Goal: Find specific page/section: Find specific page/section

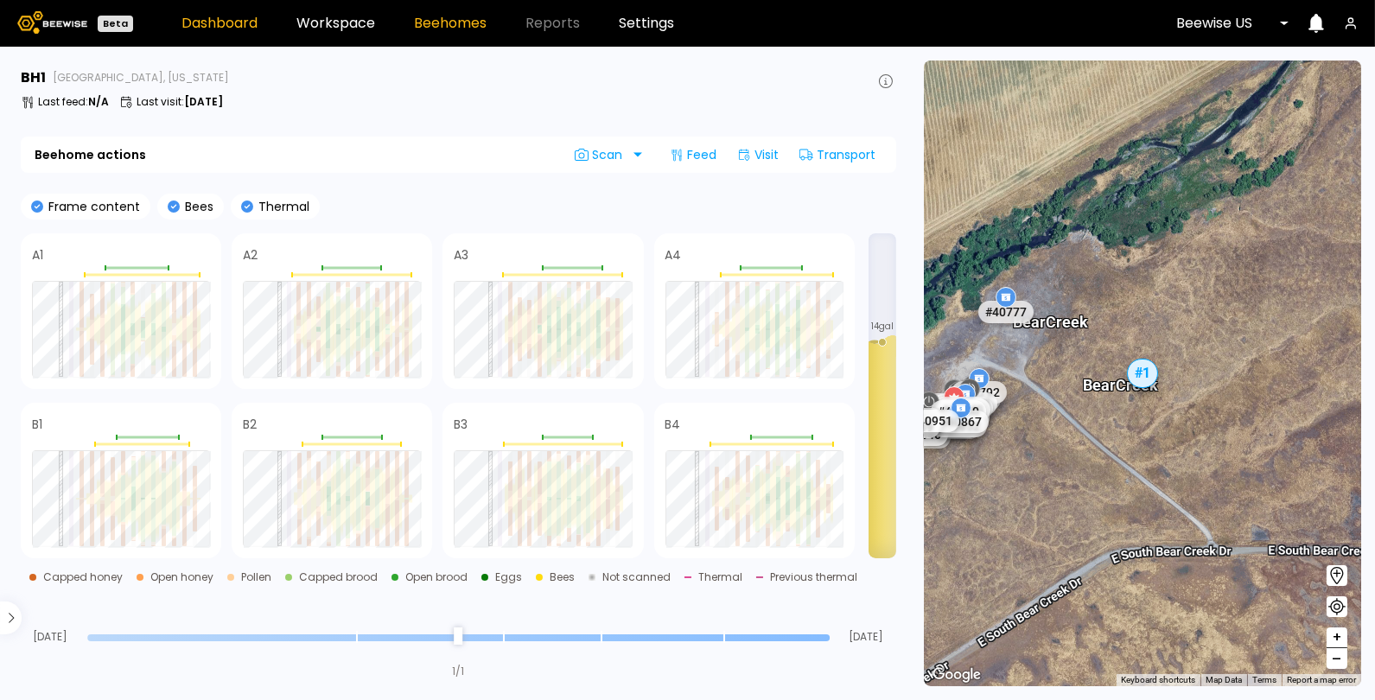
click at [225, 16] on link "Dashboard" at bounding box center [220, 23] width 76 height 14
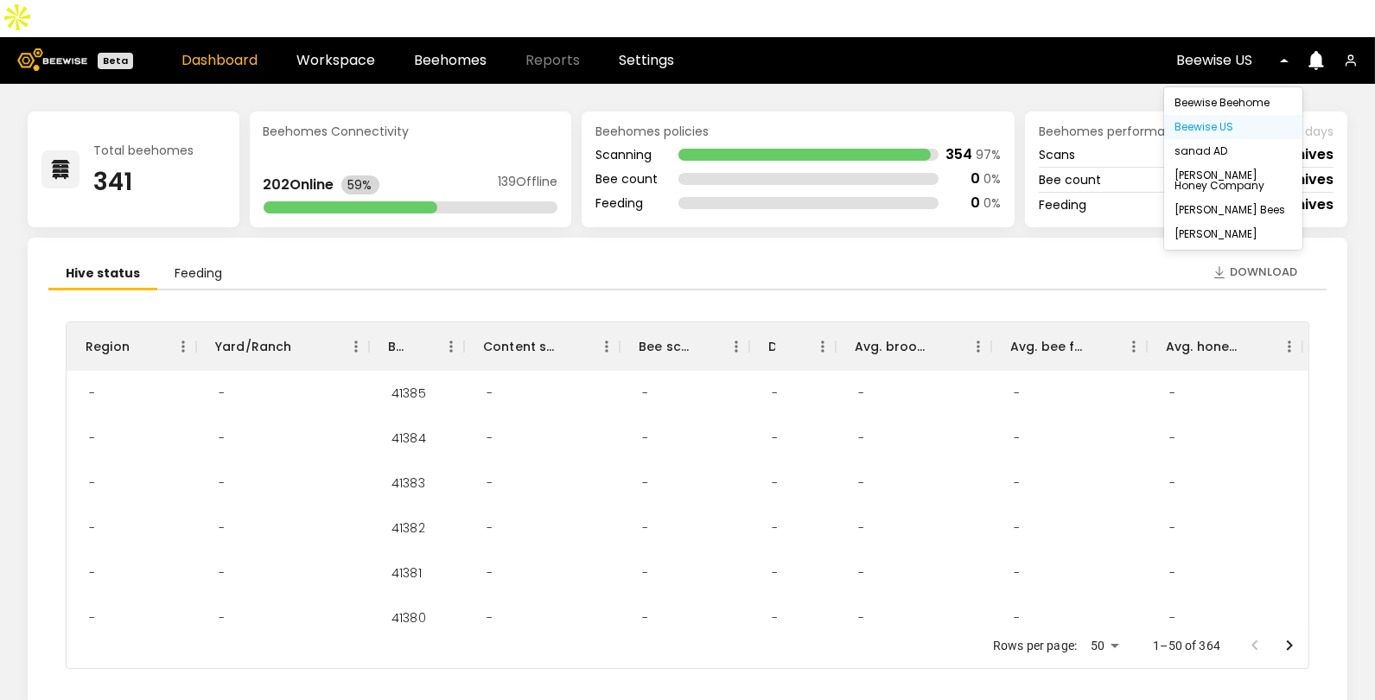
click at [1213, 53] on div at bounding box center [1227, 61] width 100 height 16
click at [1202, 170] on div "Browning's Honey Company" at bounding box center [1234, 180] width 118 height 21
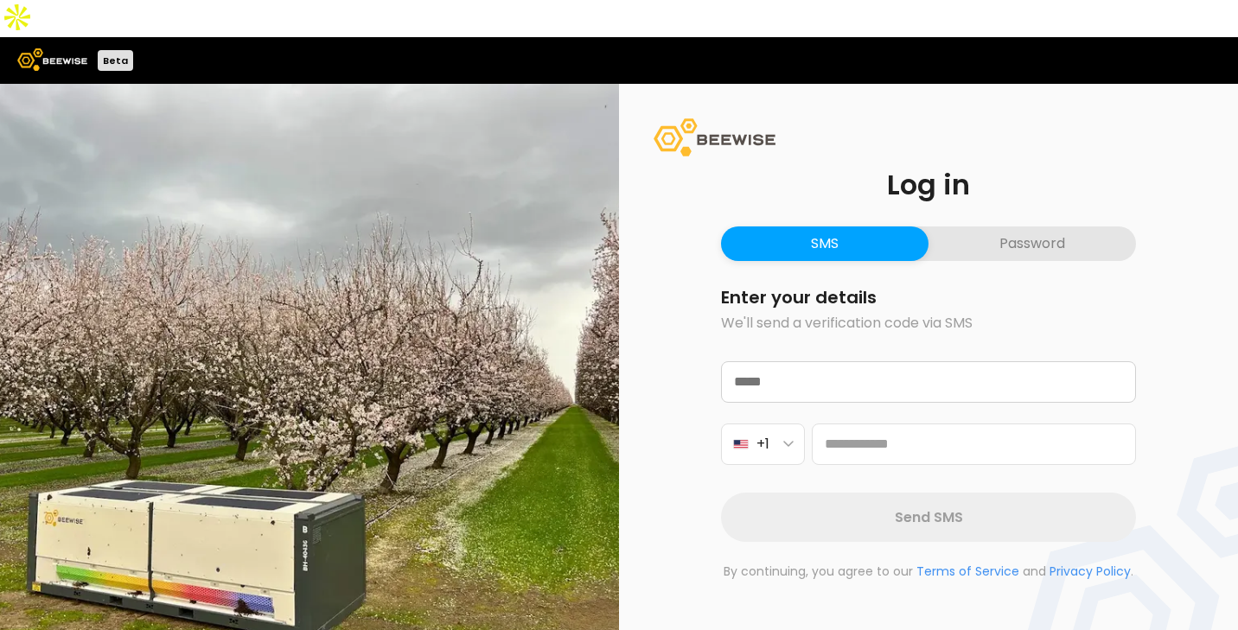
click at [995, 227] on button "Password" at bounding box center [1032, 244] width 207 height 35
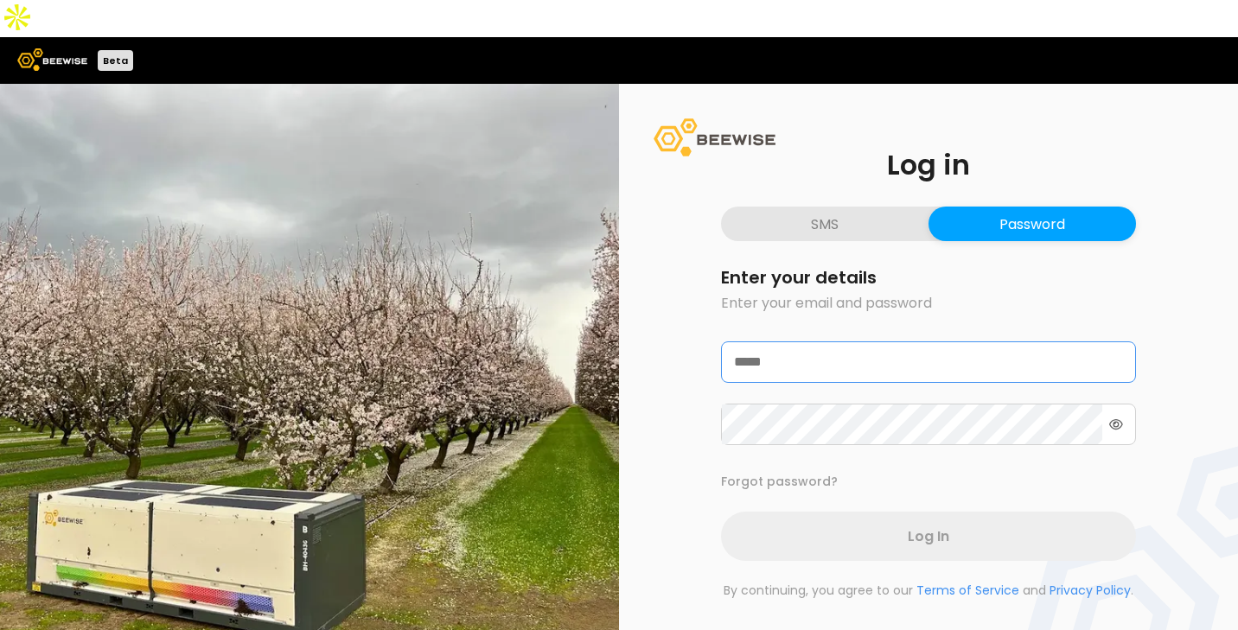
click at [828, 342] on input "email" at bounding box center [927, 362] width 410 height 40
type input "**********"
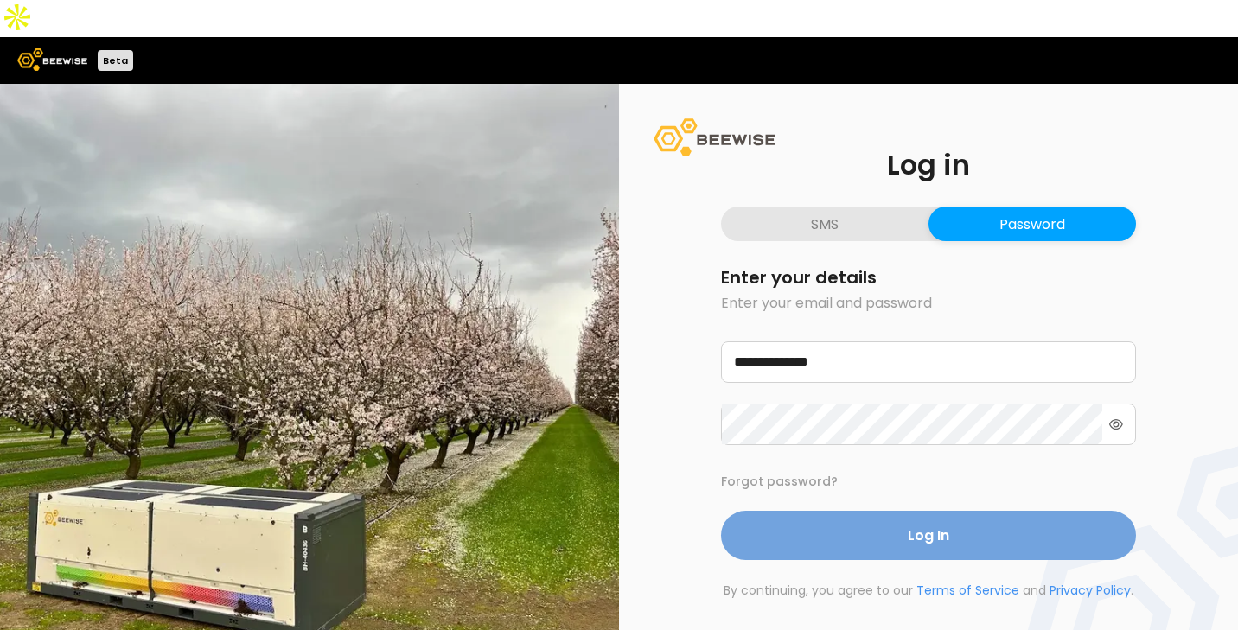
click at [814, 516] on button "Log In" at bounding box center [928, 535] width 415 height 49
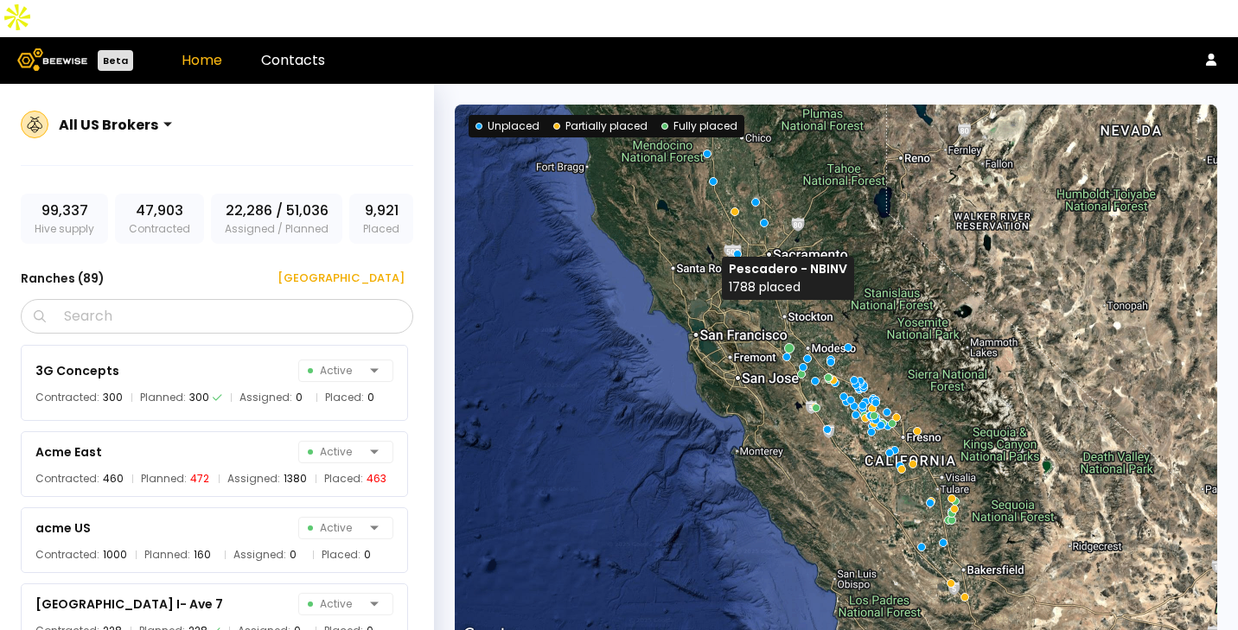
click at [787, 342] on div at bounding box center [789, 347] width 10 height 10
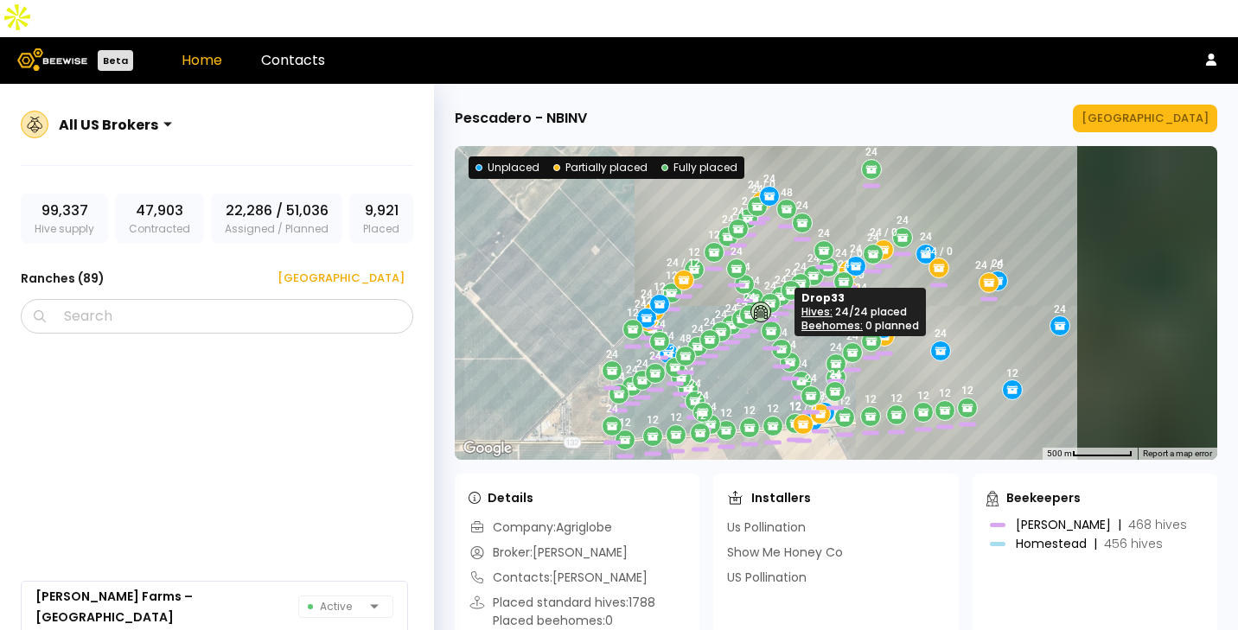
scroll to position [5127, 0]
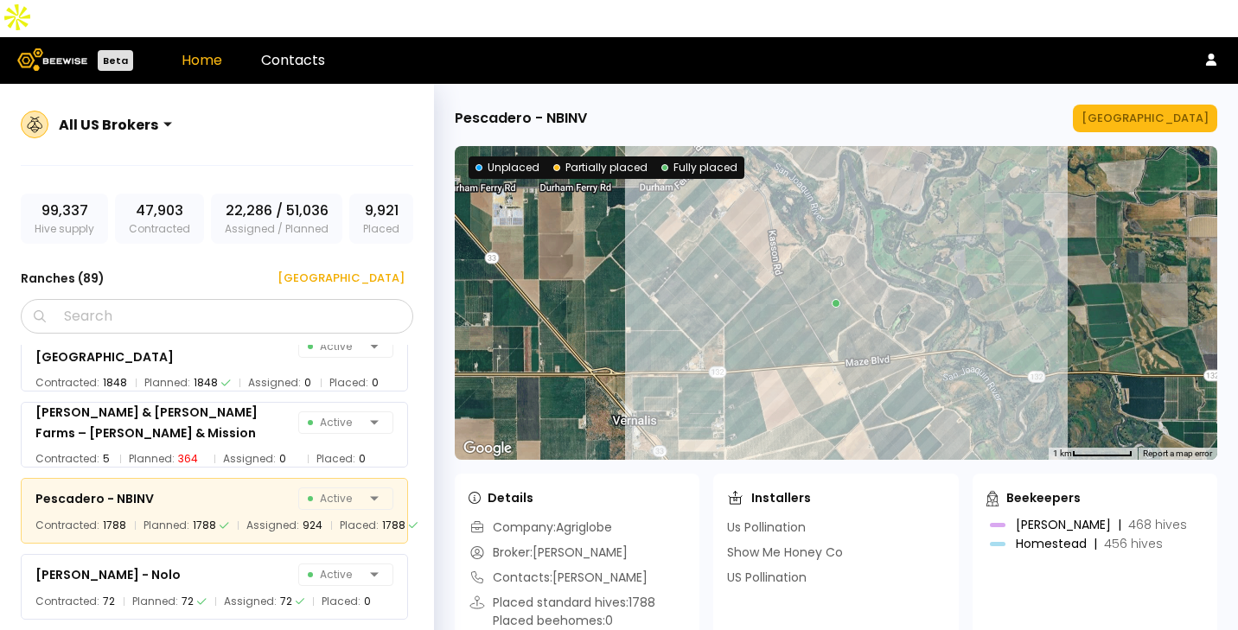
scroll to position [5127, 0]
click at [134, 117] on div at bounding box center [108, 125] width 99 height 16
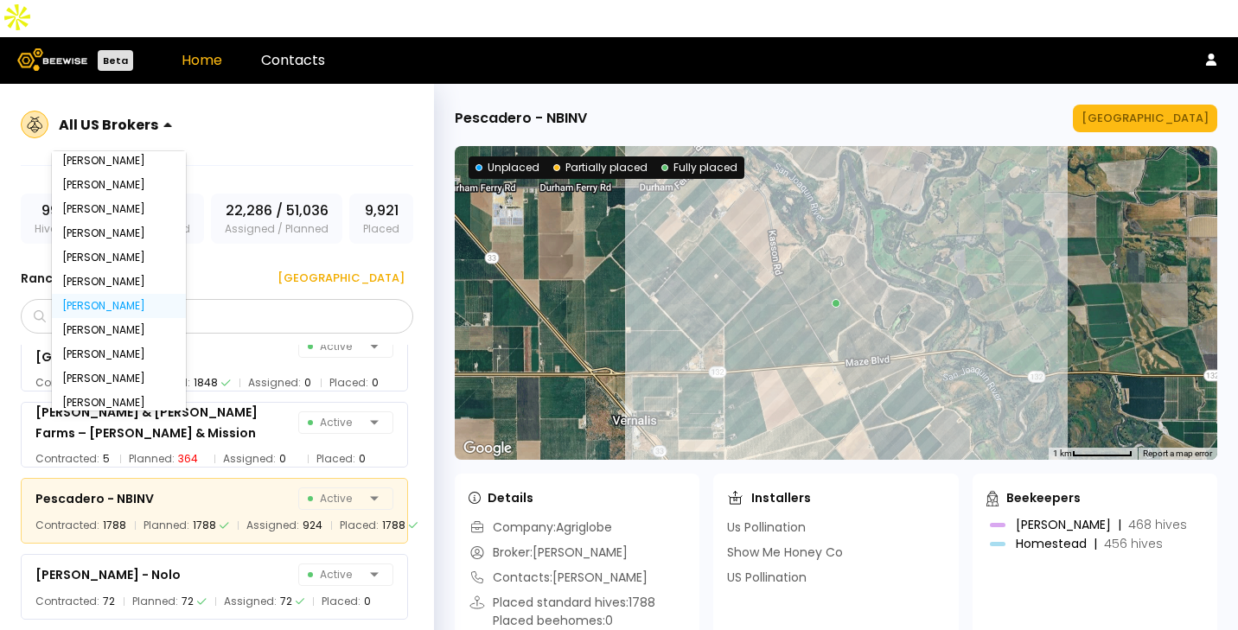
scroll to position [60, 0]
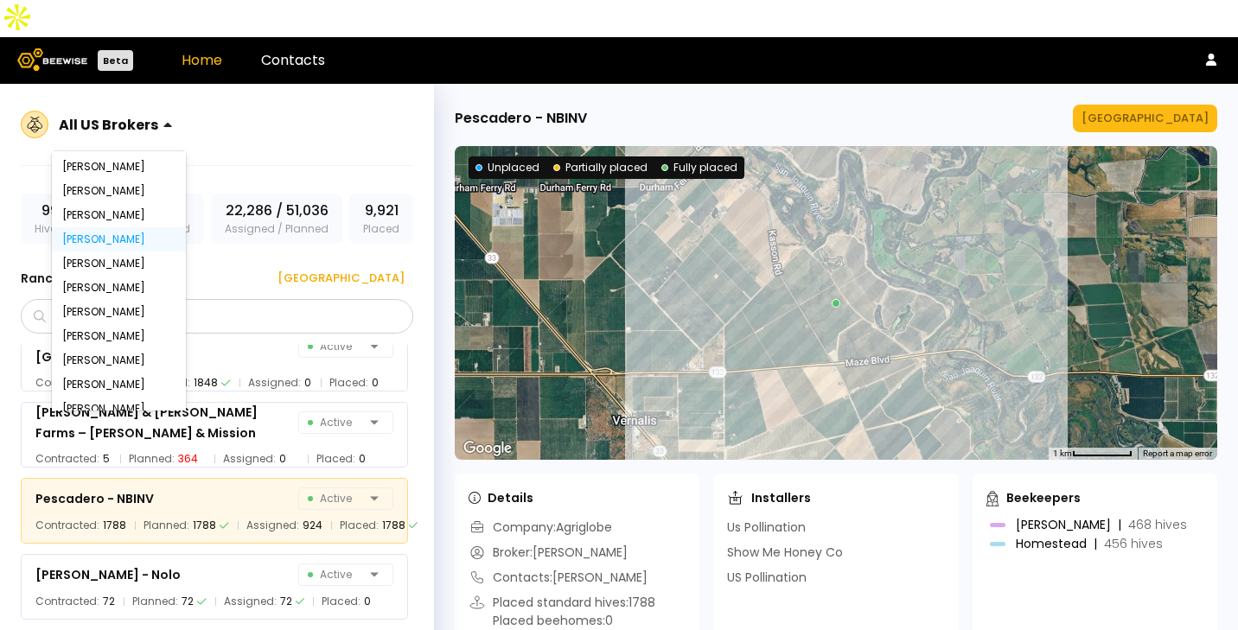
click at [99, 234] on div "Eliyah Radzyner" at bounding box center [118, 239] width 113 height 10
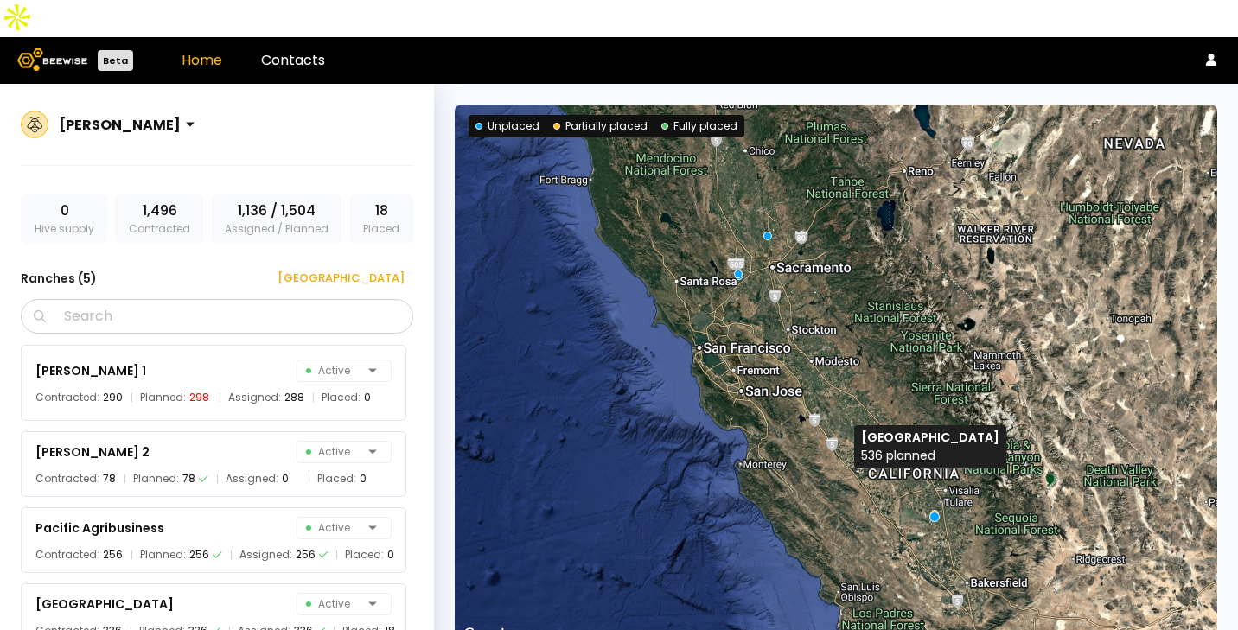
click at [930, 511] on div at bounding box center [934, 516] width 10 height 10
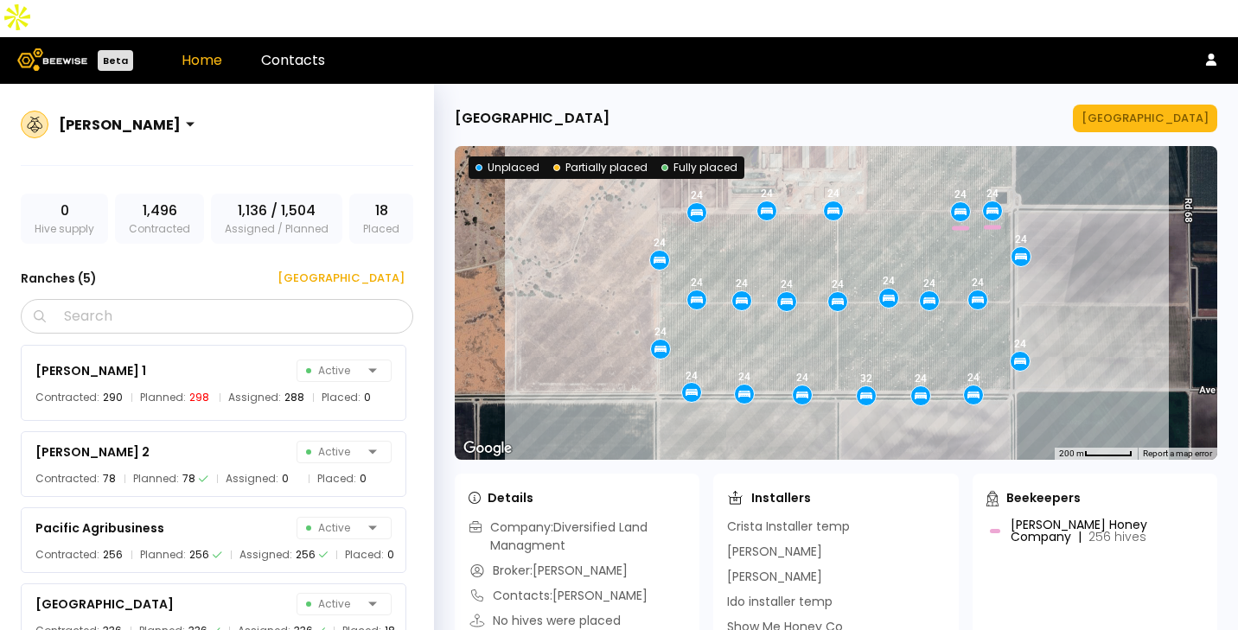
scroll to position [60, 0]
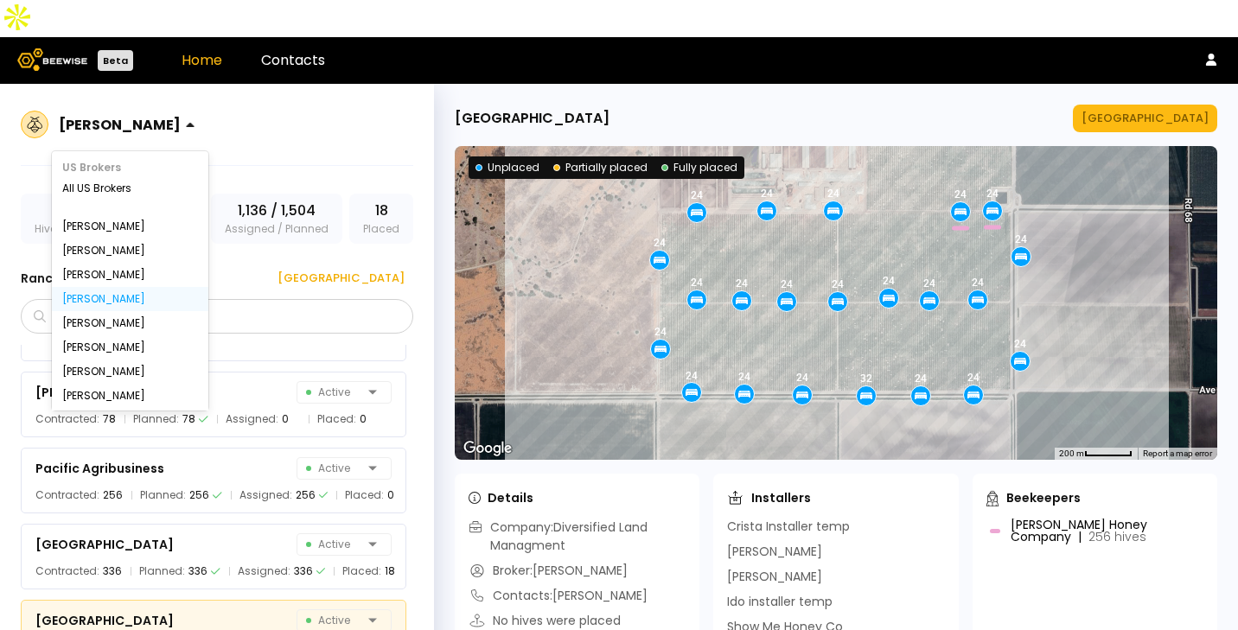
click at [172, 105] on div "Eliyah Radzyner" at bounding box center [120, 125] width 136 height 40
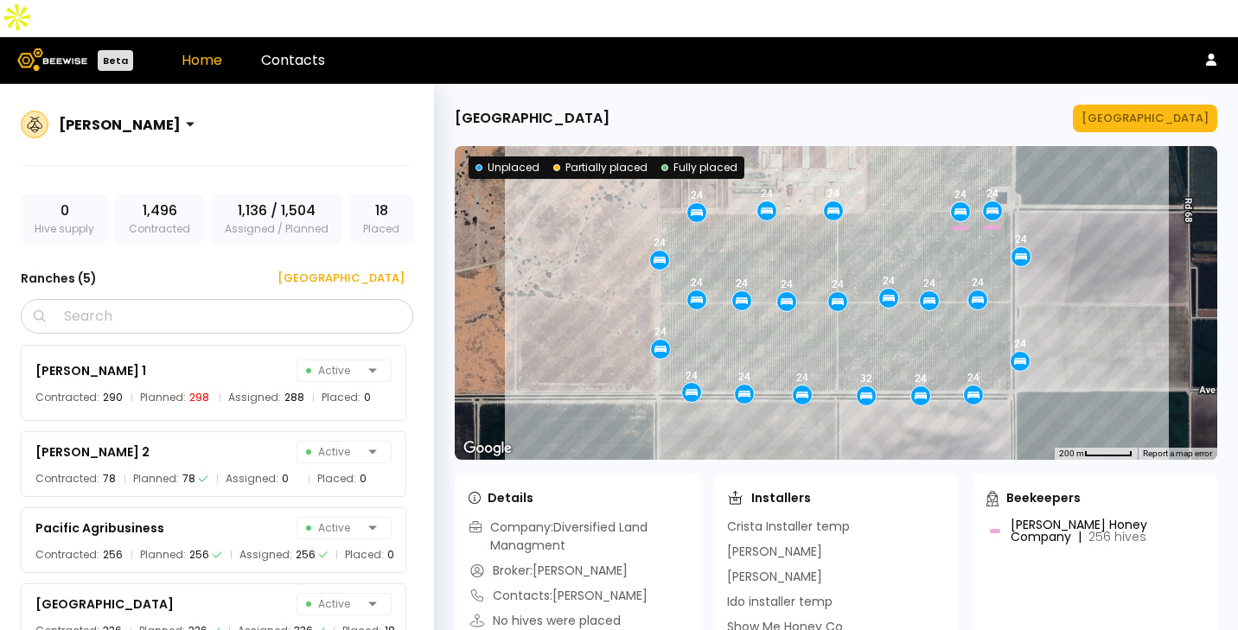
scroll to position [60, 0]
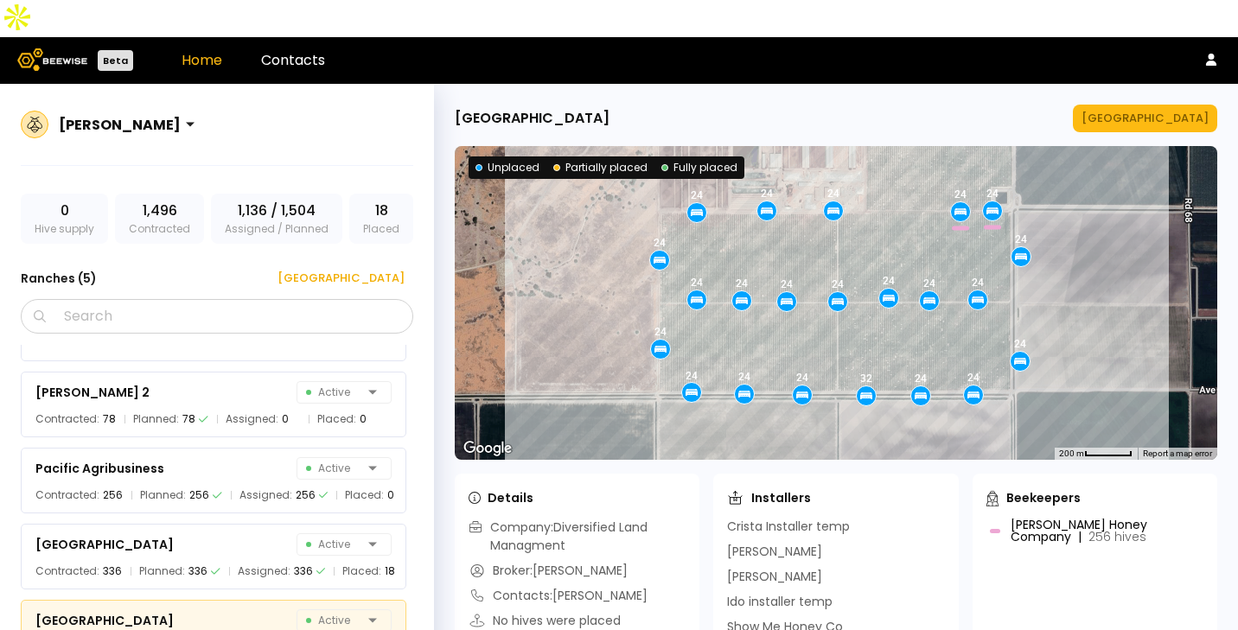
click at [94, 114] on div "[PERSON_NAME]" at bounding box center [120, 125] width 122 height 22
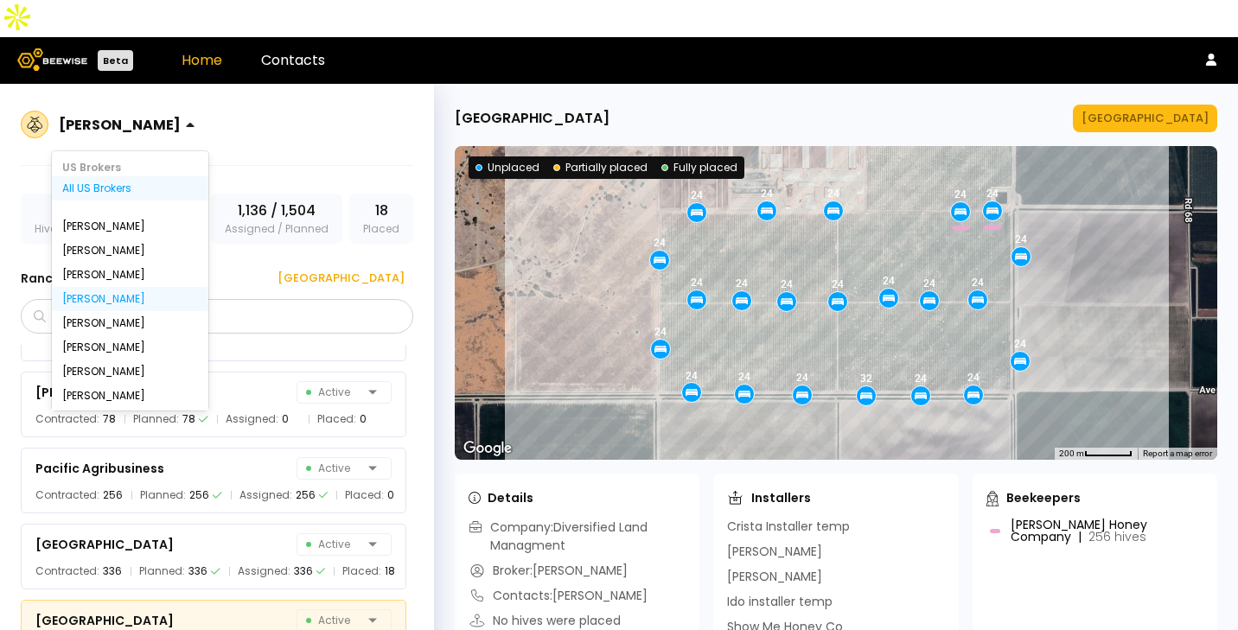
click at [94, 183] on div "All US Brokers" at bounding box center [130, 188] width 136 height 10
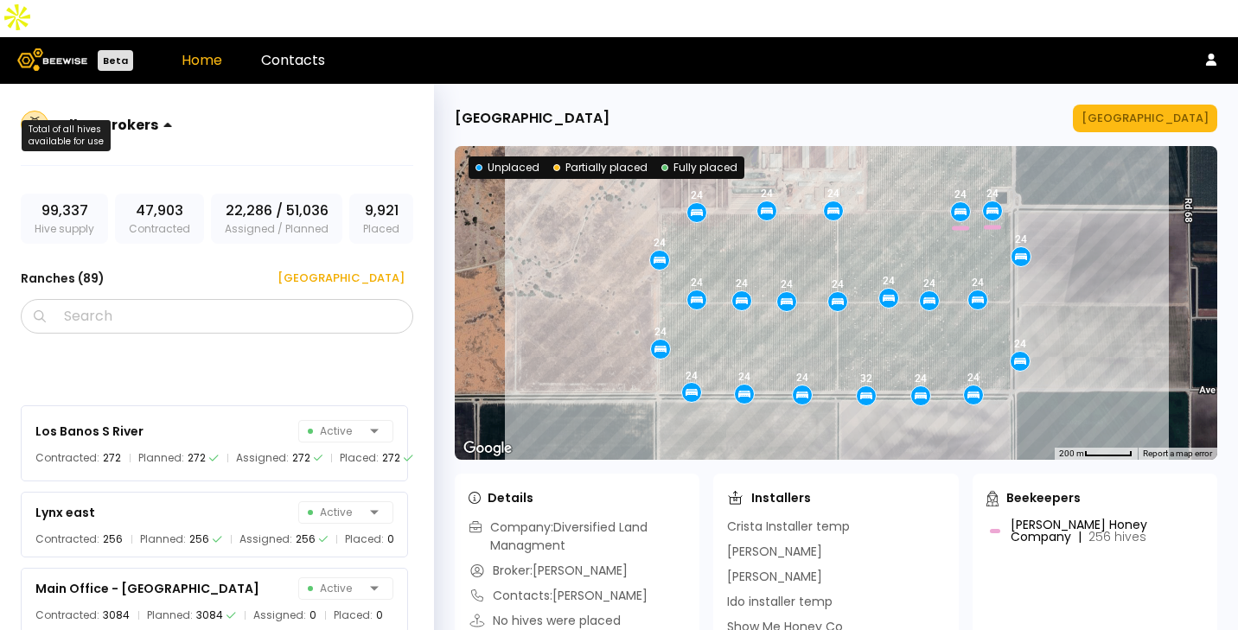
scroll to position [6268, 0]
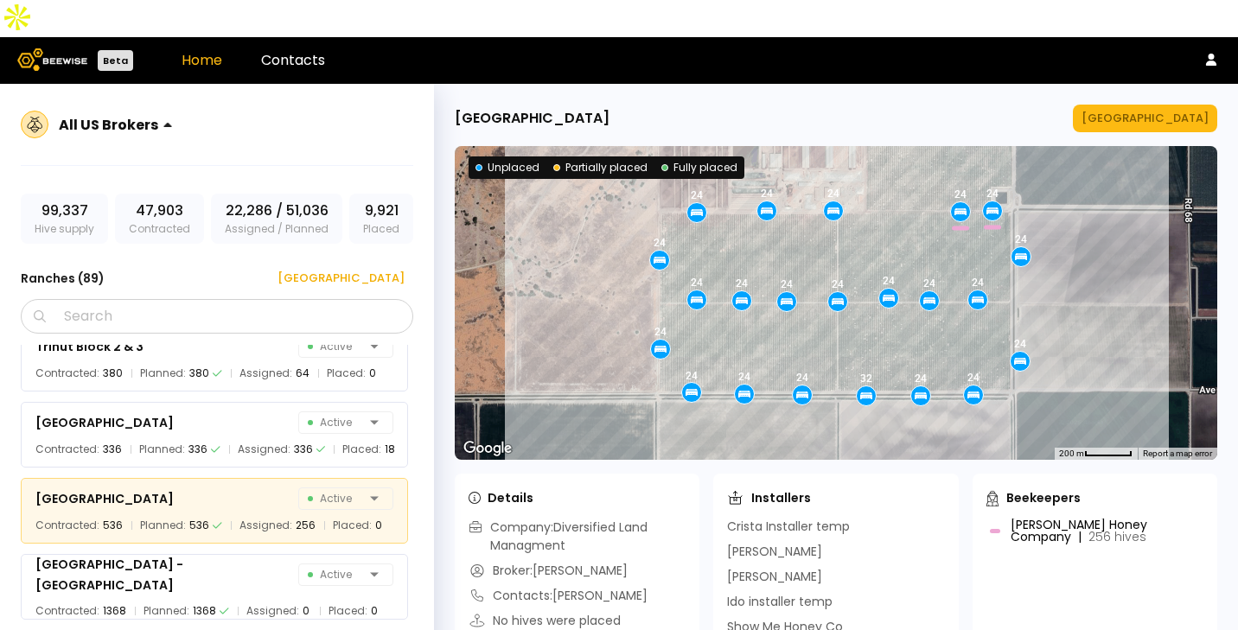
click at [41, 48] on img at bounding box center [52, 59] width 70 height 22
click at [209, 50] on link "Home" at bounding box center [202, 60] width 41 height 20
click at [206, 50] on link "Home" at bounding box center [202, 60] width 41 height 20
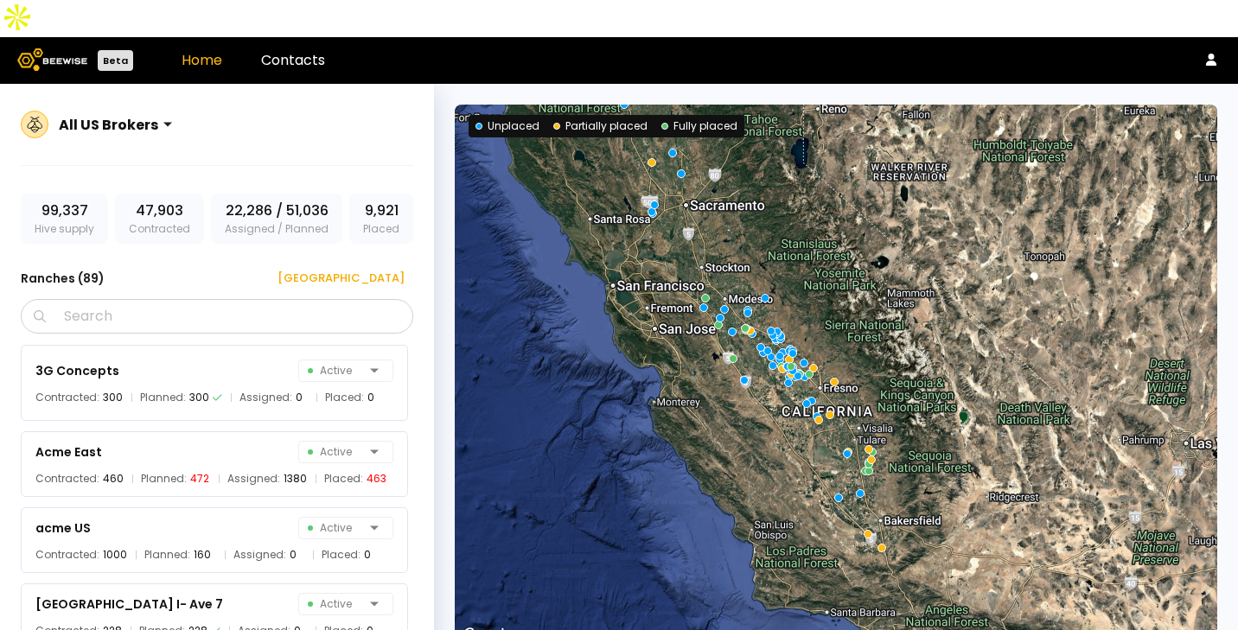
drag, startPoint x: 967, startPoint y: 433, endPoint x: 880, endPoint y: 384, distance: 99.5
click at [880, 384] on div at bounding box center [836, 376] width 763 height 542
click at [861, 466] on div at bounding box center [866, 471] width 10 height 10
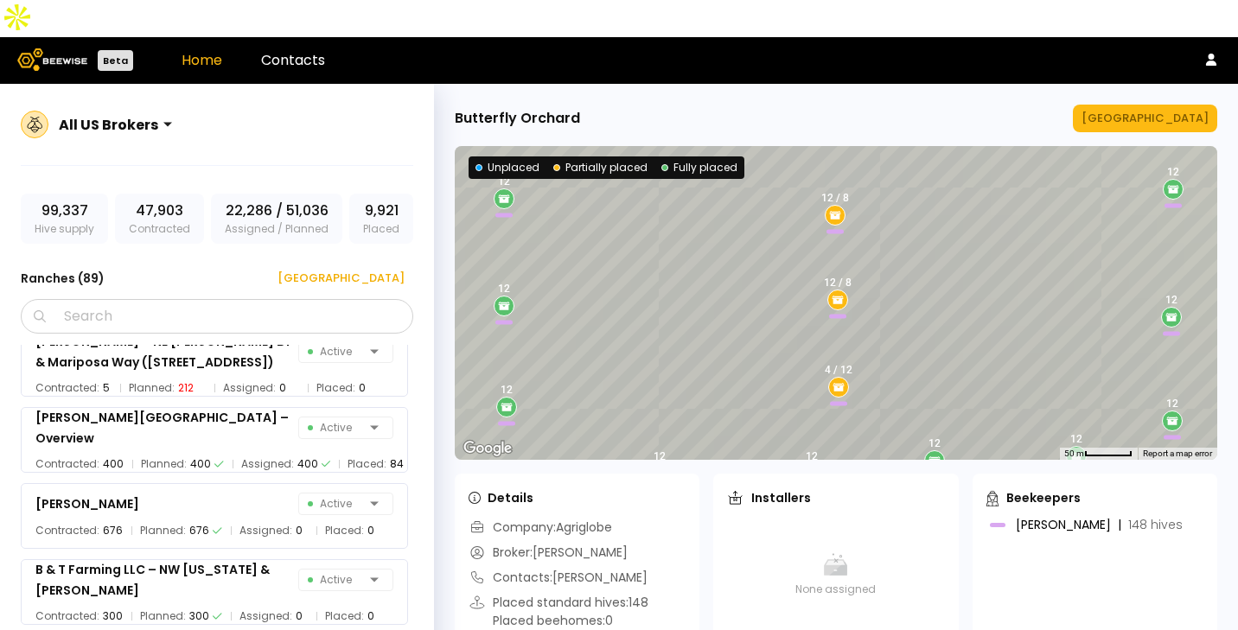
scroll to position [942, 0]
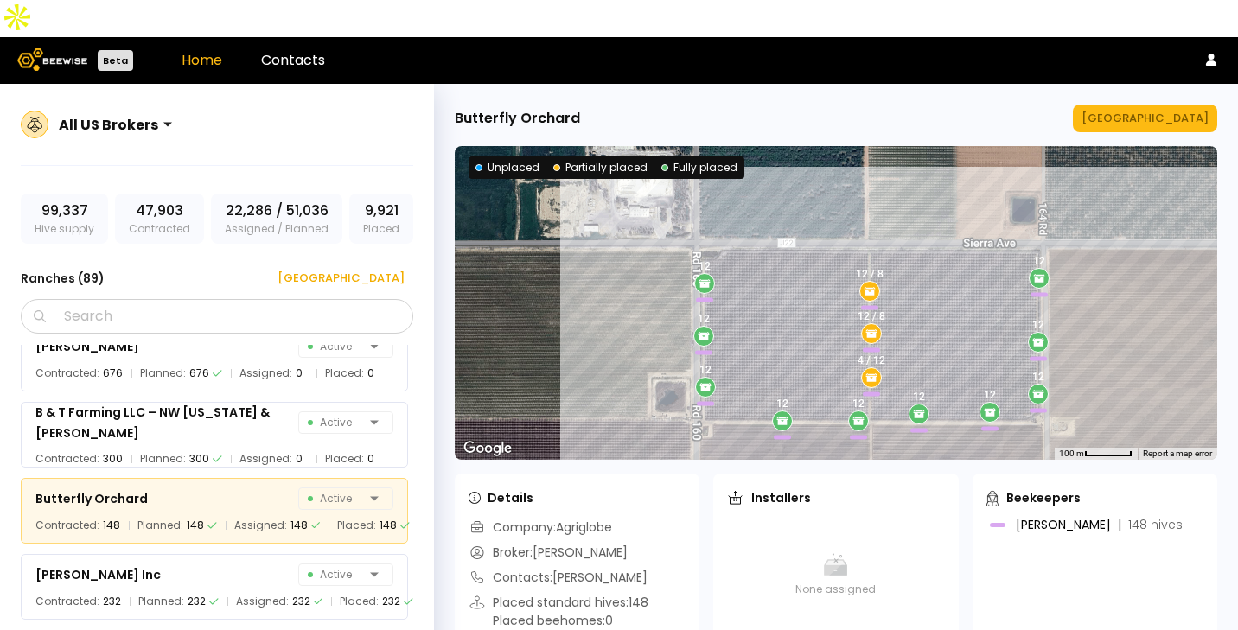
click at [191, 50] on link "Home" at bounding box center [202, 60] width 41 height 20
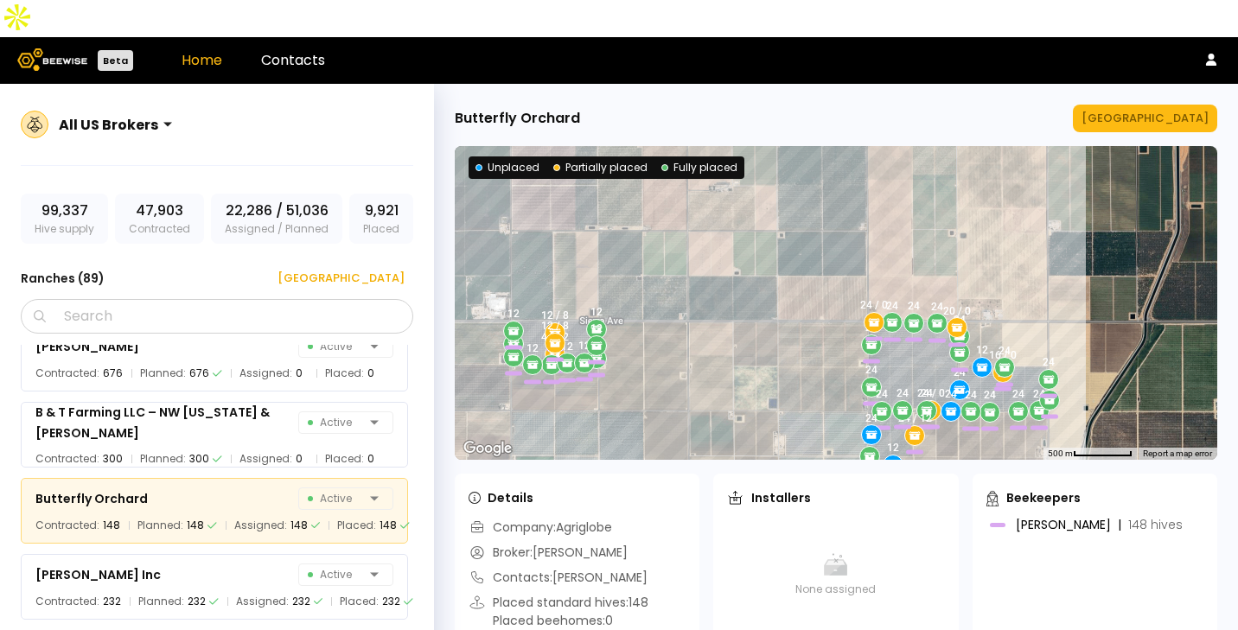
drag, startPoint x: 1076, startPoint y: 325, endPoint x: 810, endPoint y: 327, distance: 266.3
click at [810, 327] on div "4 / 12 12 12 12 12 12 / 8 12 12 12 12 12 12 12 / 8 24 24 24 24 24 24 24 24 / 0 …" at bounding box center [836, 303] width 763 height 314
click at [192, 50] on link "Home" at bounding box center [202, 60] width 41 height 20
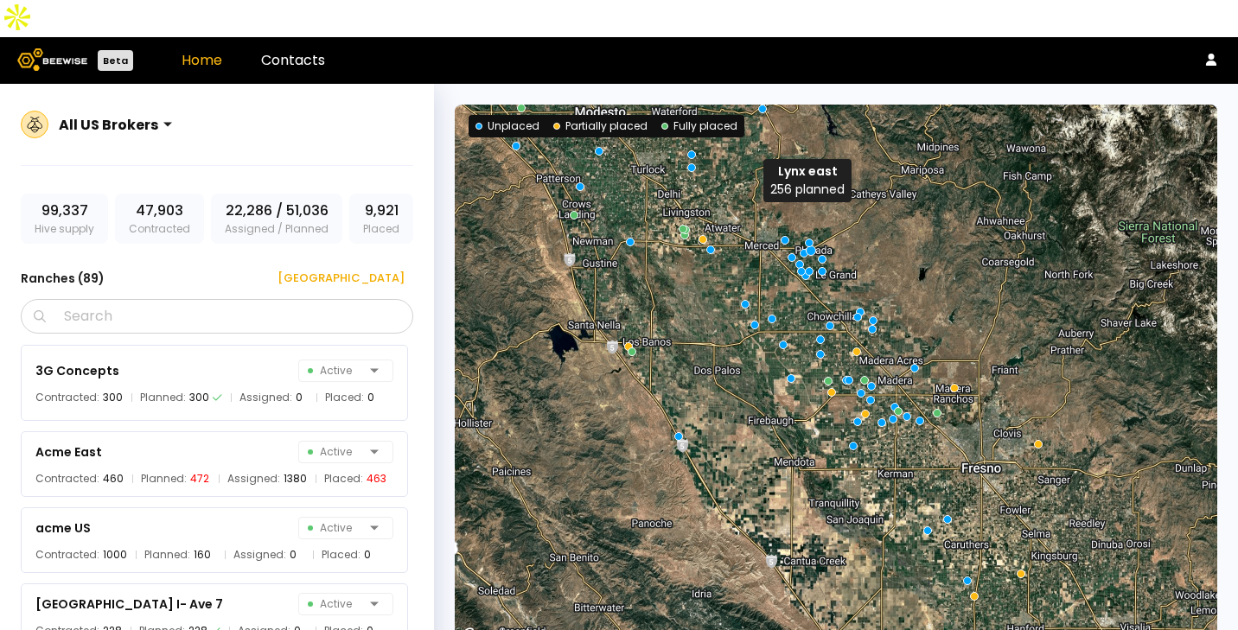
click at [807, 245] on div at bounding box center [811, 250] width 10 height 10
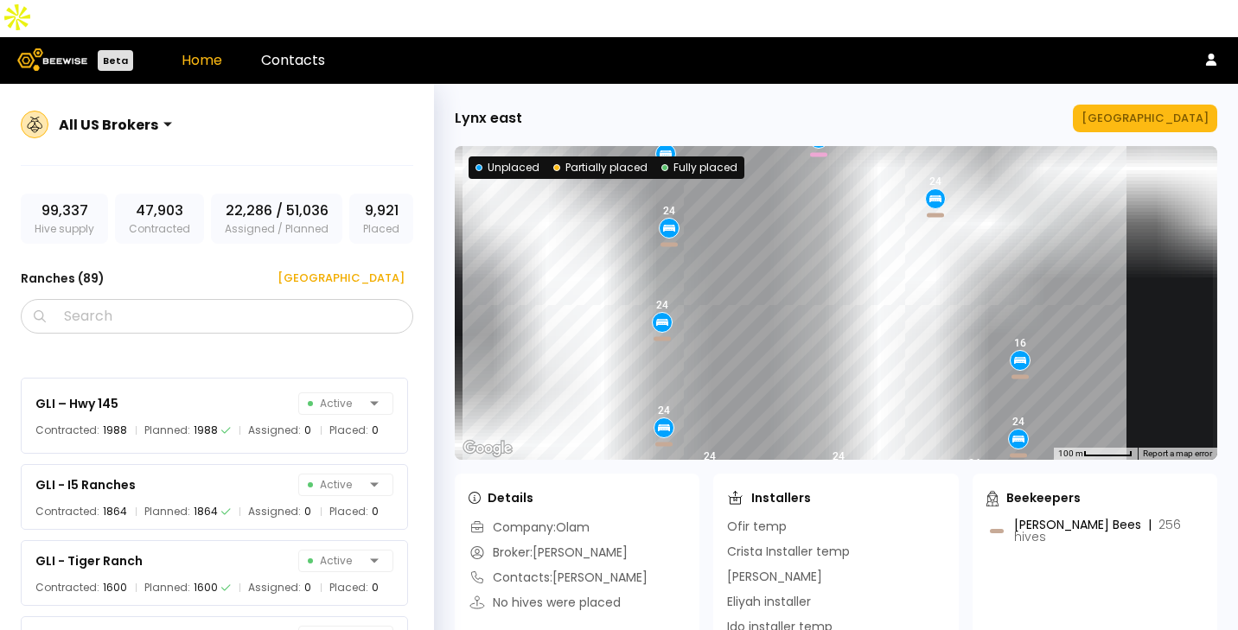
scroll to position [3985, 0]
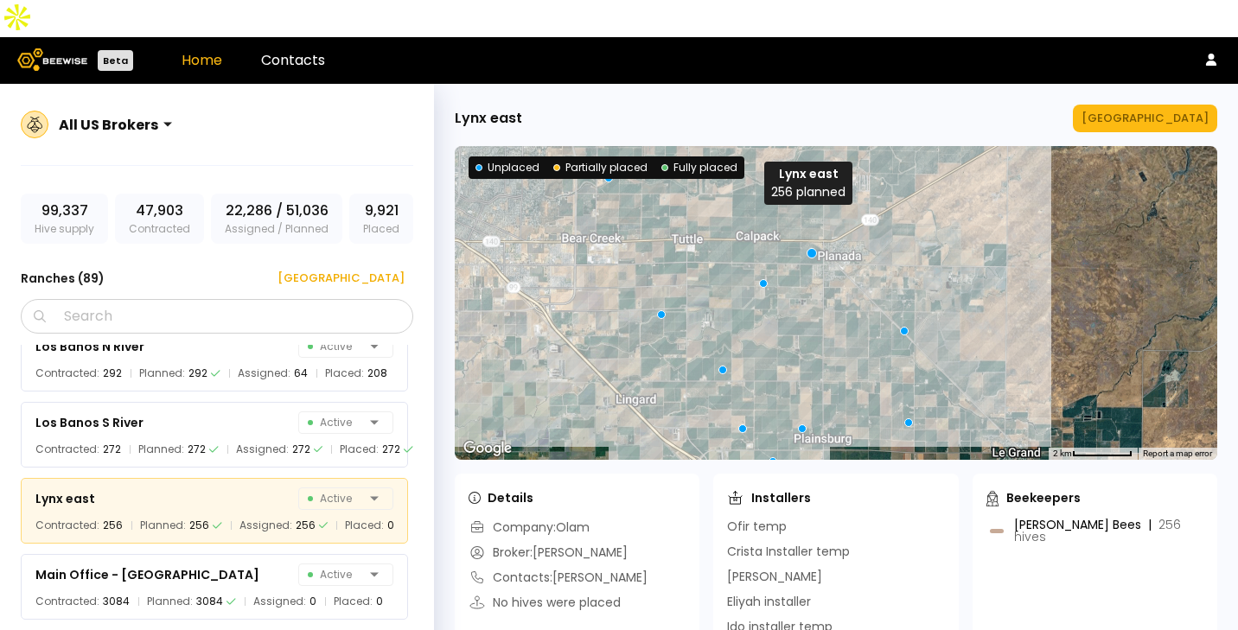
click at [807, 247] on div at bounding box center [812, 252] width 10 height 10
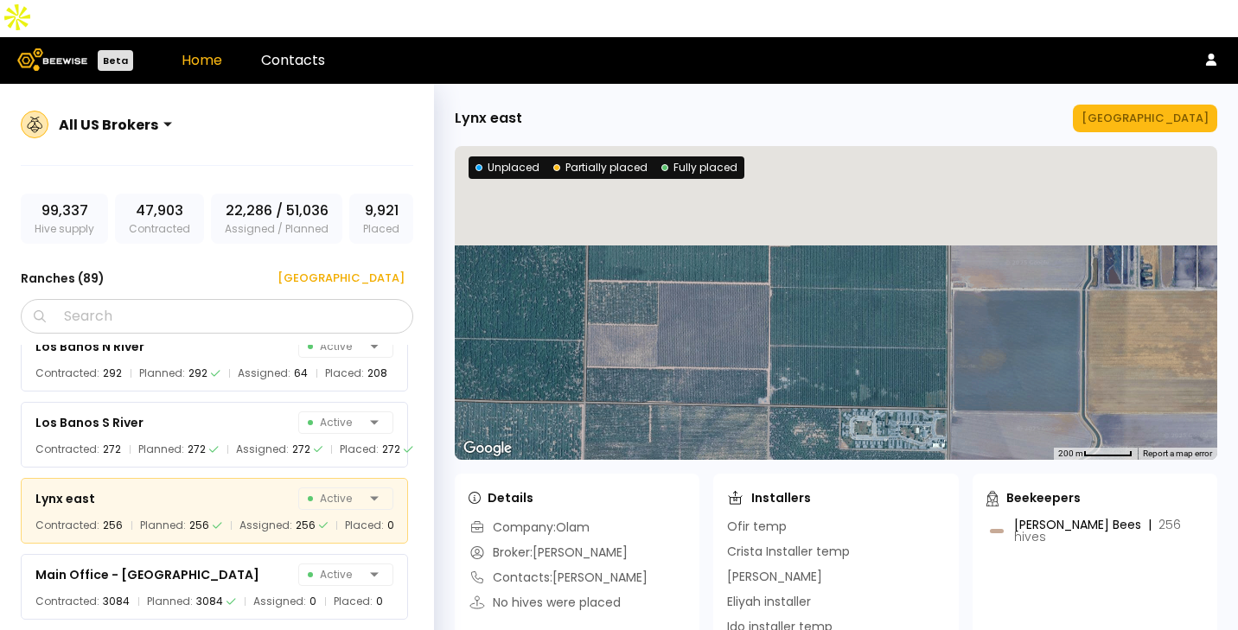
drag, startPoint x: 804, startPoint y: 192, endPoint x: 823, endPoint y: 587, distance: 395.5
click at [823, 587] on div "Lynx east Manage Ranch ← Move left → Move right ↑ Move up ↓ Move down + Zoom in…" at bounding box center [836, 376] width 804 height 584
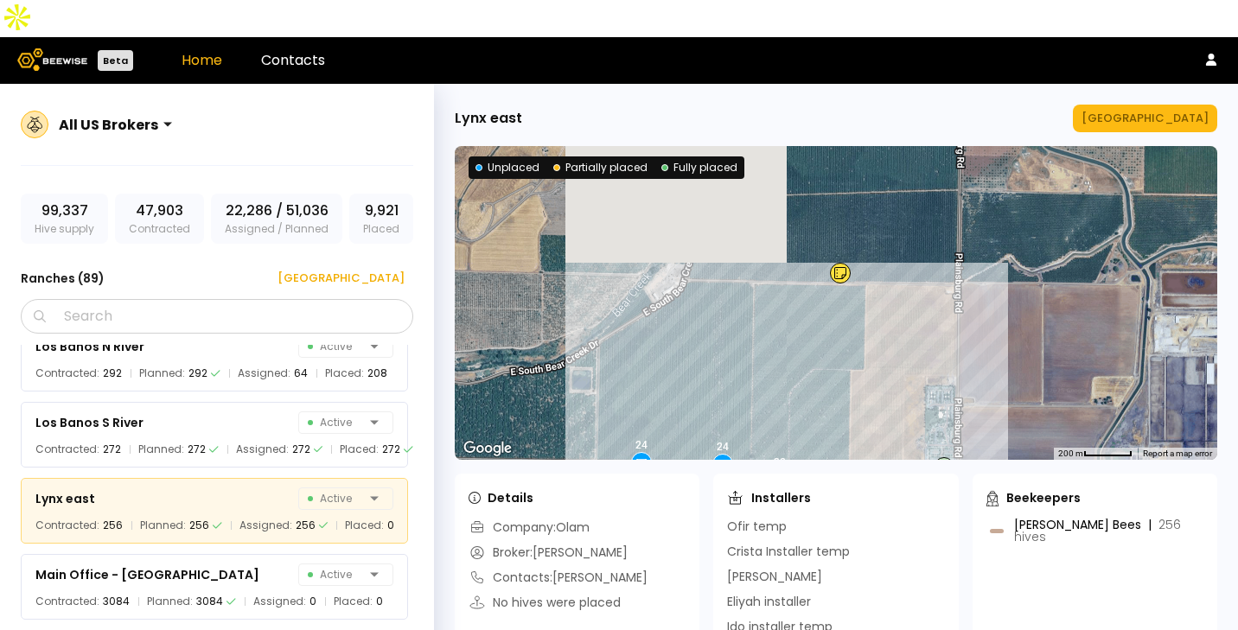
drag, startPoint x: 814, startPoint y: 246, endPoint x: 822, endPoint y: 489, distance: 244.0
click at [822, 489] on div "Lynx east Manage Ranch ← Move left → Move right ↑ Move up ↓ Move down + Zoom in…" at bounding box center [836, 376] width 804 height 584
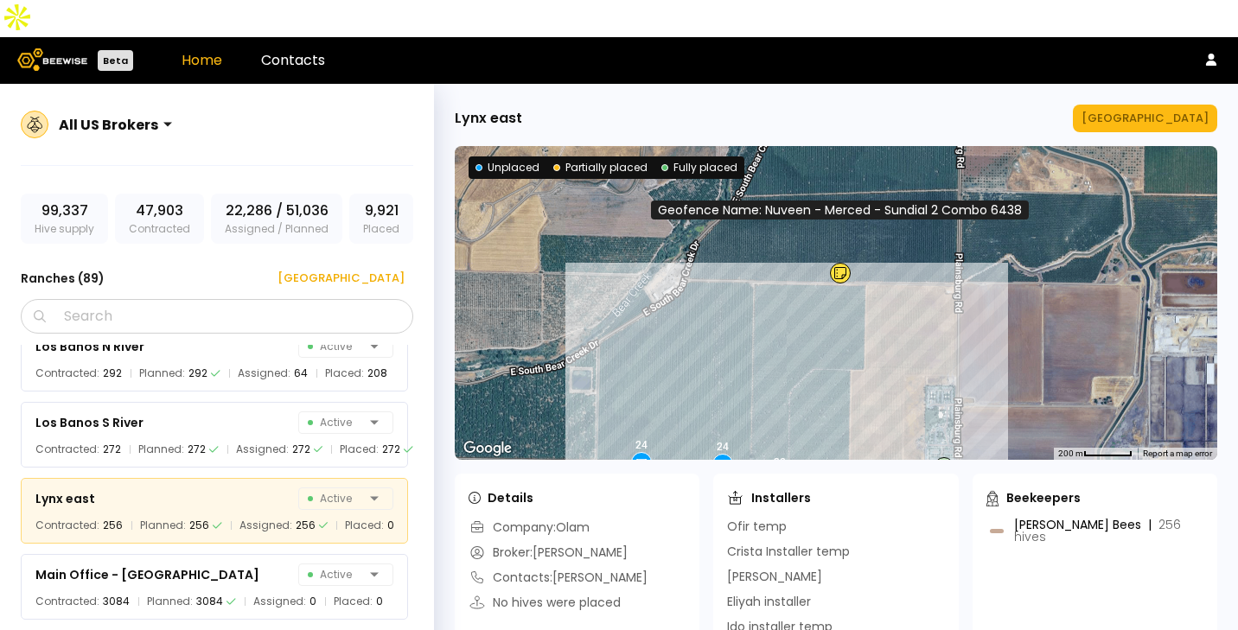
click at [837, 265] on icon at bounding box center [840, 272] width 12 height 14
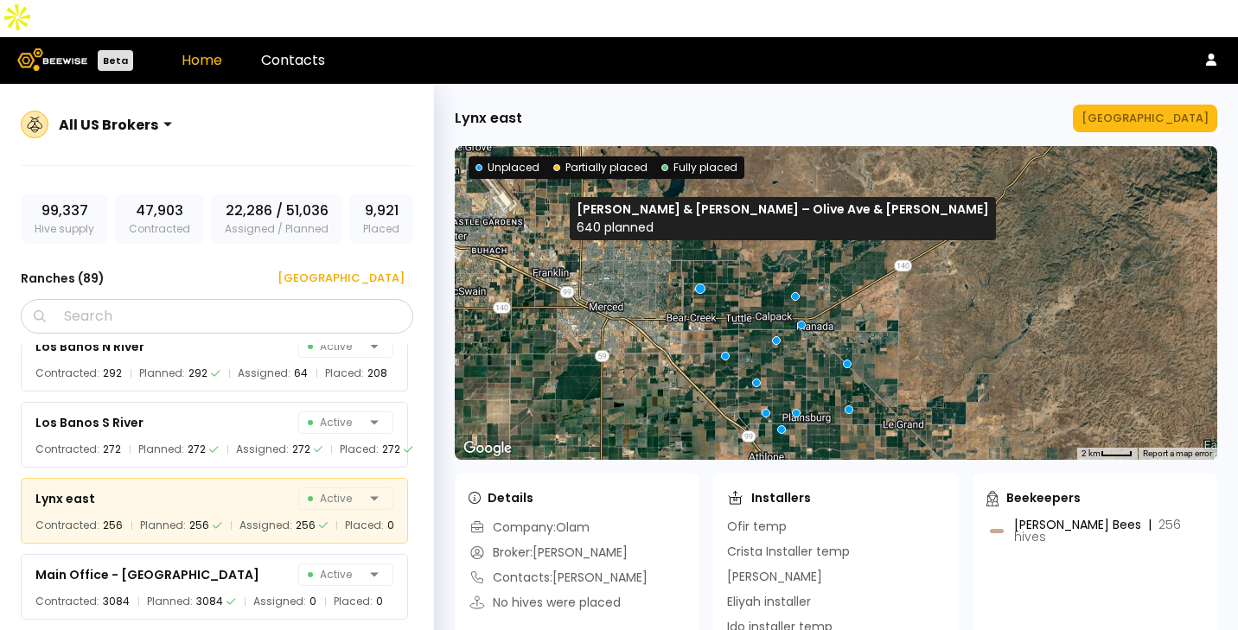
click at [695, 283] on div at bounding box center [700, 288] width 10 height 10
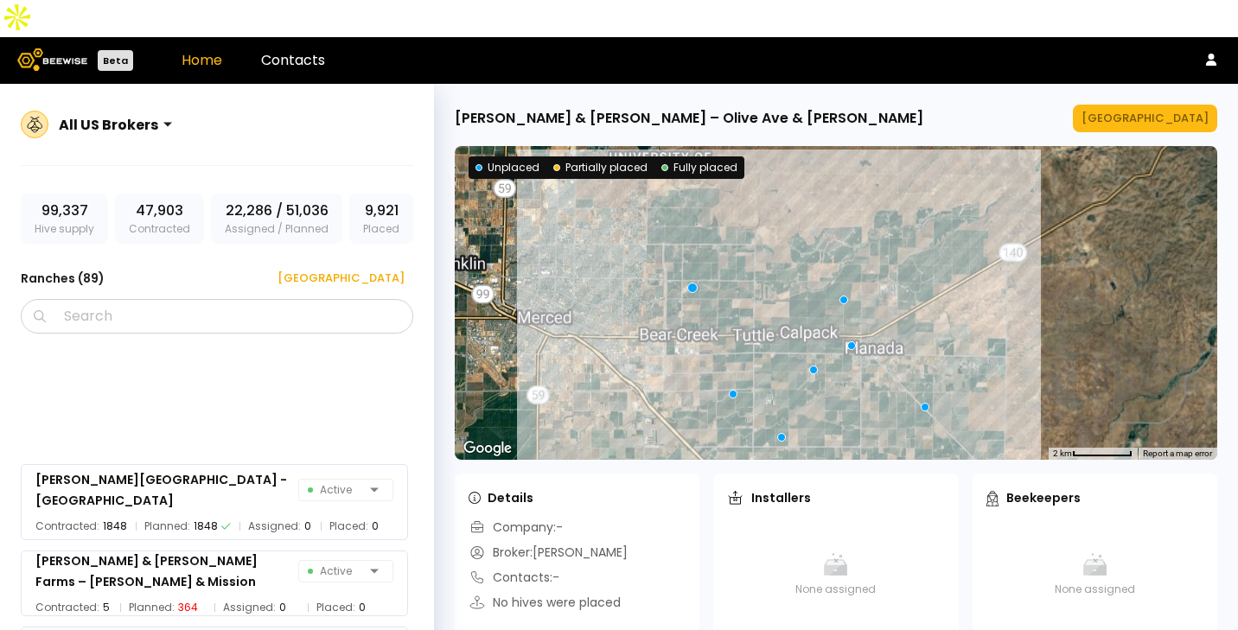
scroll to position [5964, 0]
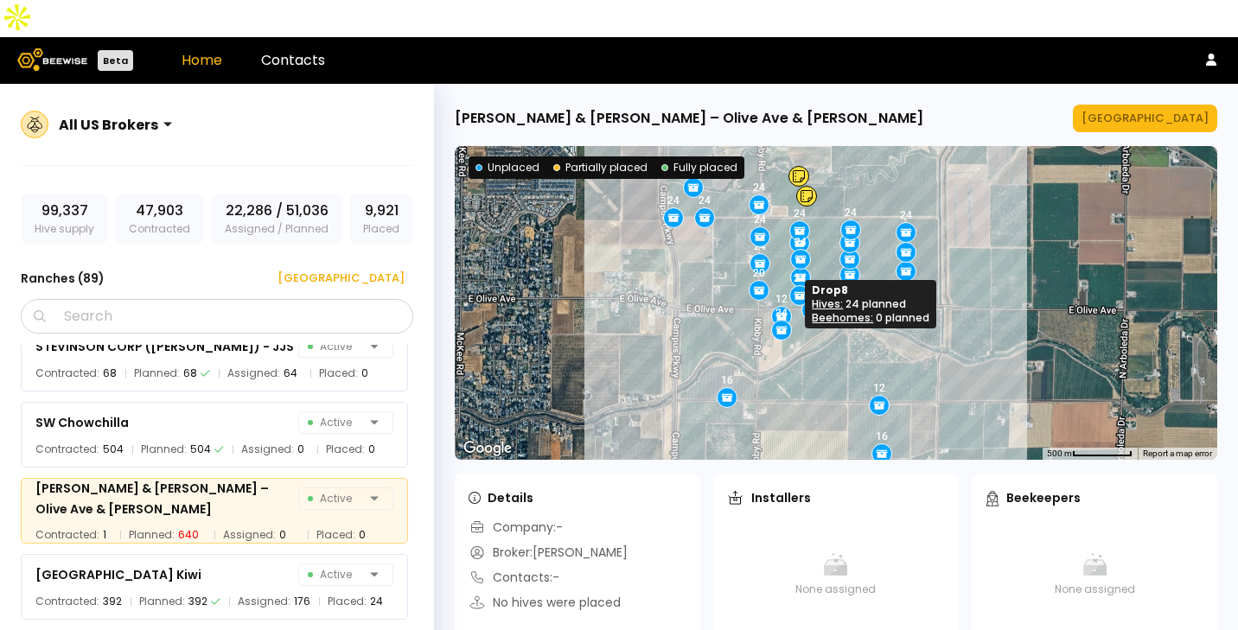
drag, startPoint x: 829, startPoint y: 227, endPoint x: 776, endPoint y: 278, distance: 72.8
click at [776, 306] on div "24" at bounding box center [781, 312] width 12 height 12
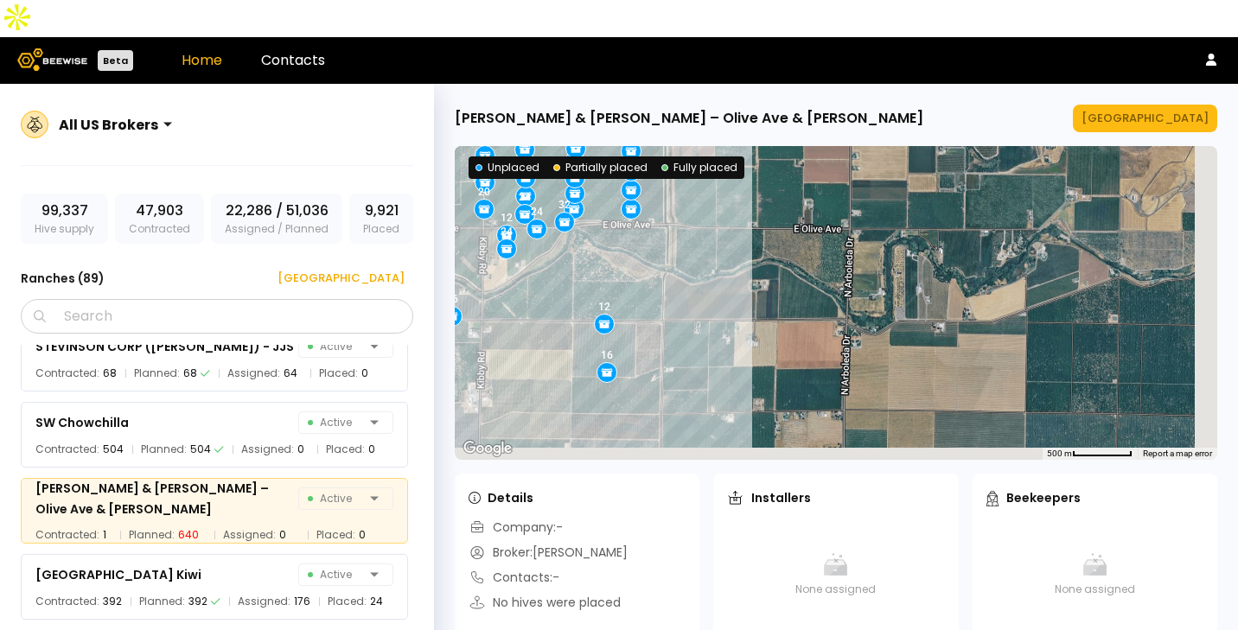
drag, startPoint x: 1015, startPoint y: 310, endPoint x: 724, endPoint y: 170, distance: 322.9
click at [724, 170] on div "24 12 24 24 24 24 24 24 24 24 16 24 24 24 12 24 24 24 20 24 28 24 16 24 24 24 2…" at bounding box center [836, 303] width 763 height 314
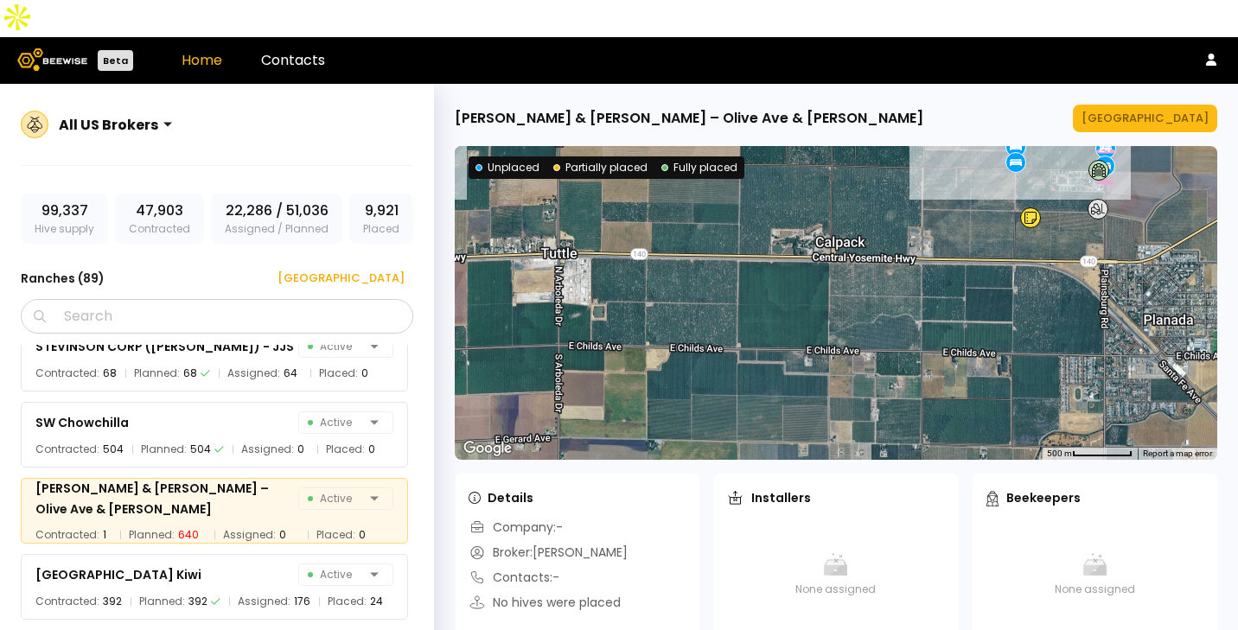
drag, startPoint x: 824, startPoint y: 304, endPoint x: 584, endPoint y: 112, distance: 308.1
click at [584, 146] on div "24 12 24 24 24 24 24 24 24 24 16 24 24 24 12 24 24 24 20 24 28 24 16 24 24 24 2…" at bounding box center [836, 303] width 763 height 314
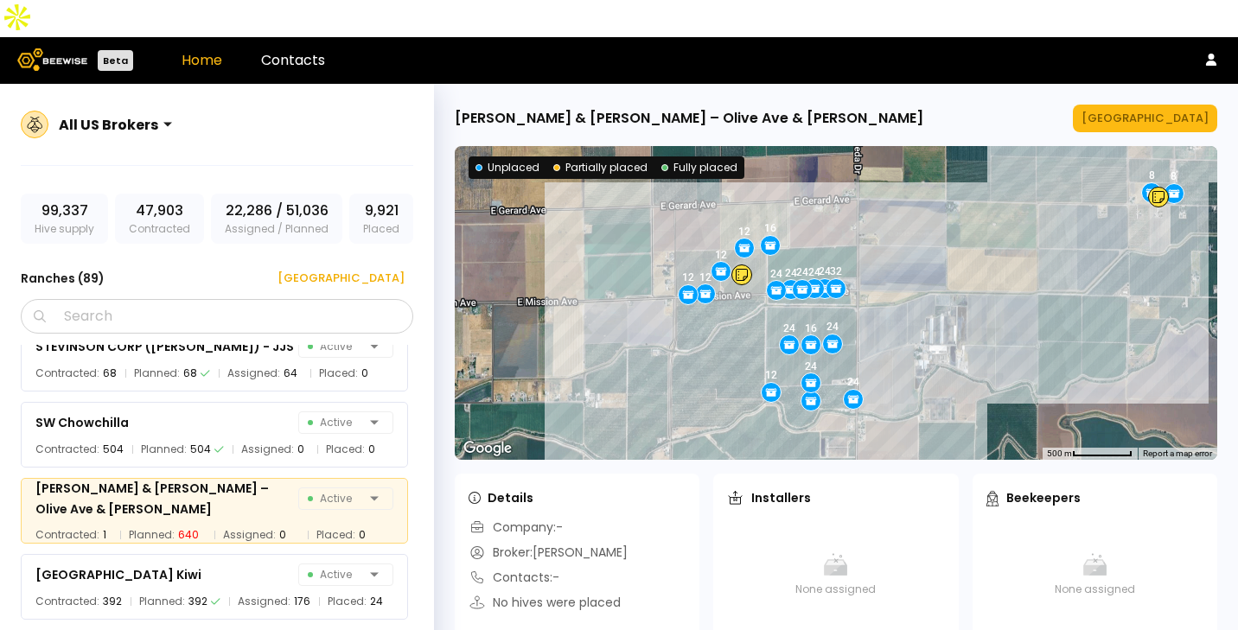
drag, startPoint x: 835, startPoint y: 305, endPoint x: 1134, endPoint y: 61, distance: 385.9
click at [1134, 84] on div "Thiara & Benson – Olive Ave & Kibby Rd Manage Ranch ← Move left → Move right ↑ …" at bounding box center [836, 376] width 804 height 584
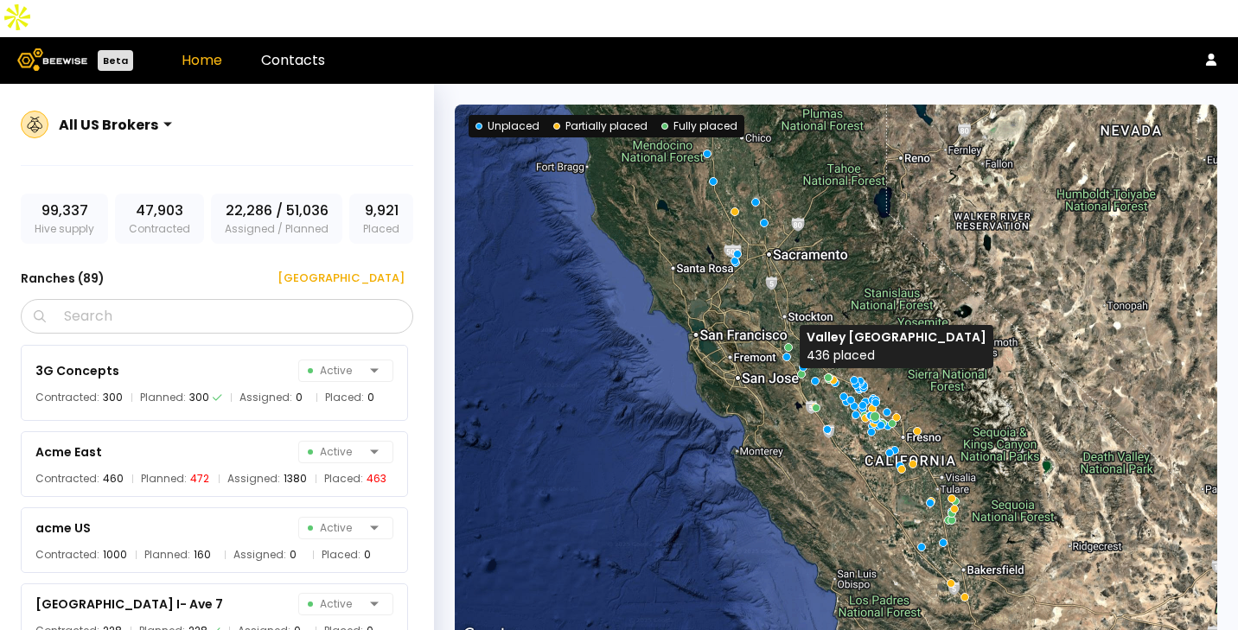
click at [872, 411] on div at bounding box center [875, 416] width 10 height 10
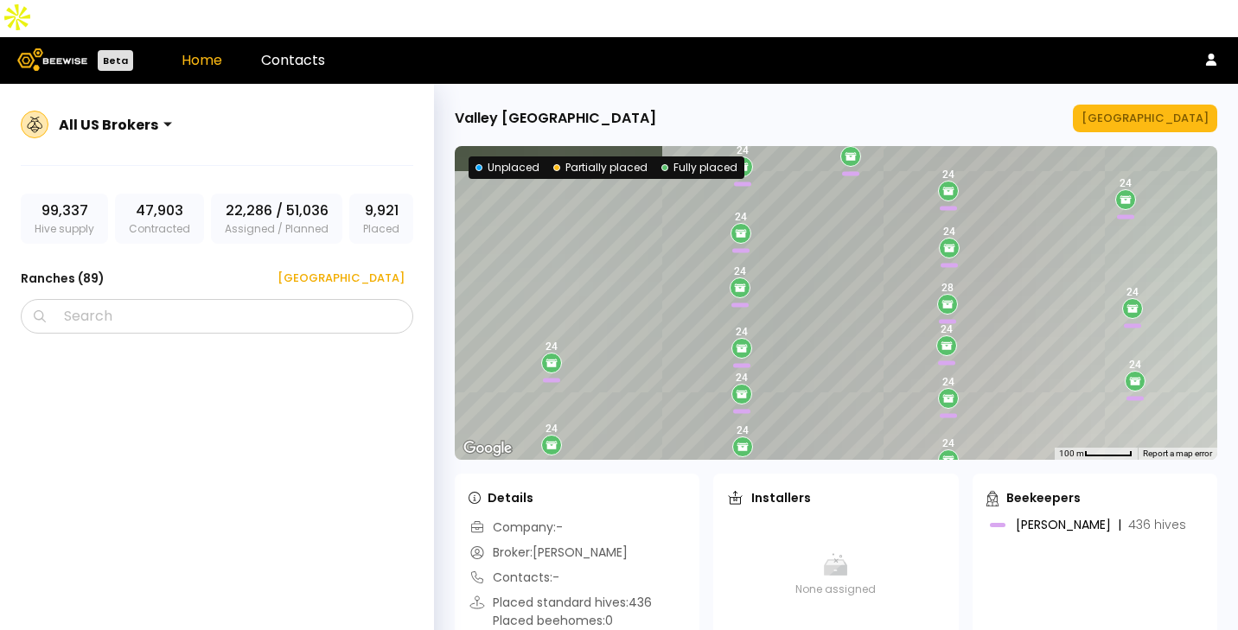
scroll to position [6450, 0]
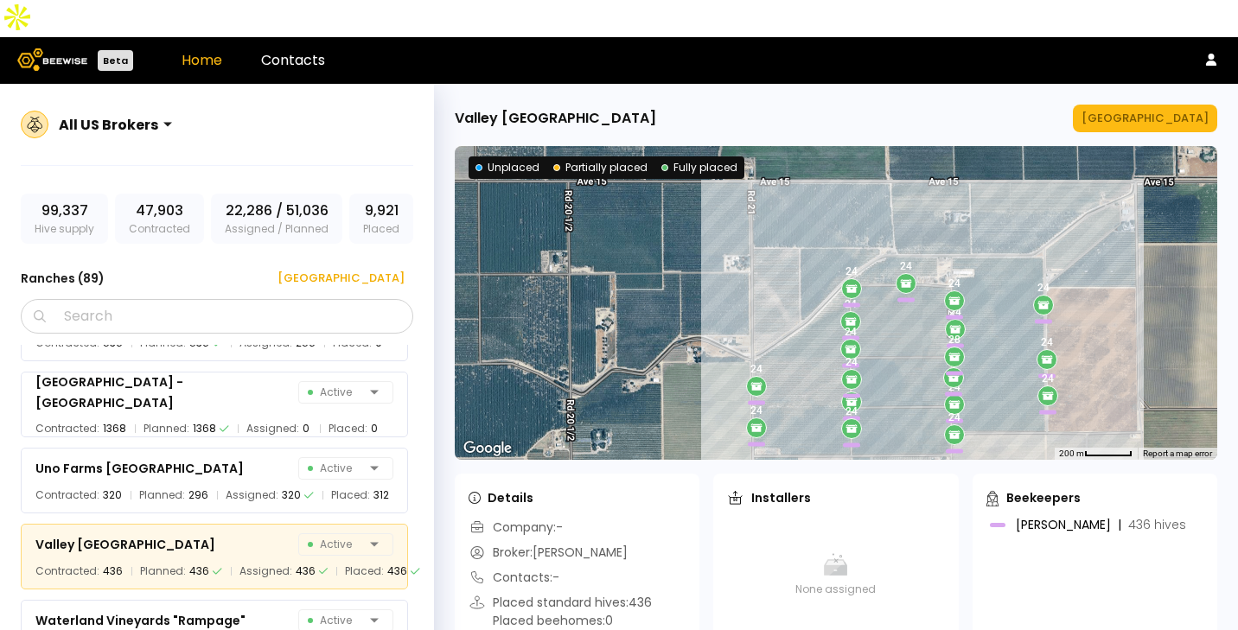
click at [976, 352] on div "24 24 24 24 24 24 24 24 24 24 24 24 24 24 24 24 24 28" at bounding box center [836, 303] width 763 height 314
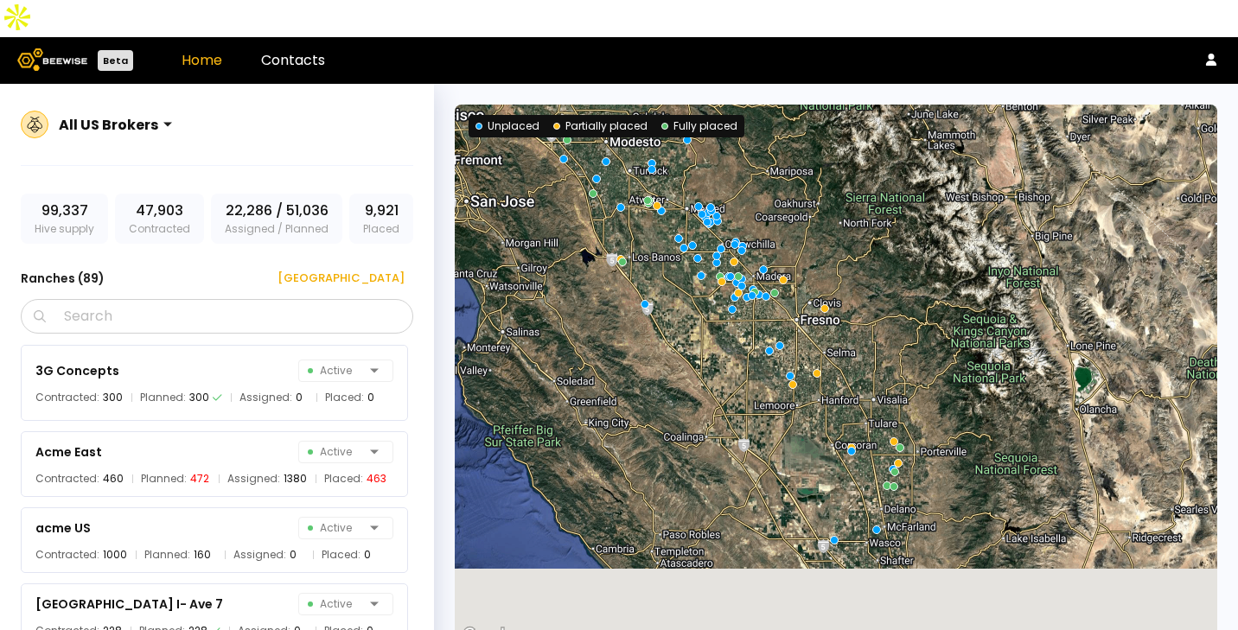
drag, startPoint x: 921, startPoint y: 459, endPoint x: 858, endPoint y: 368, distance: 110.6
click at [858, 368] on div at bounding box center [836, 376] width 763 height 542
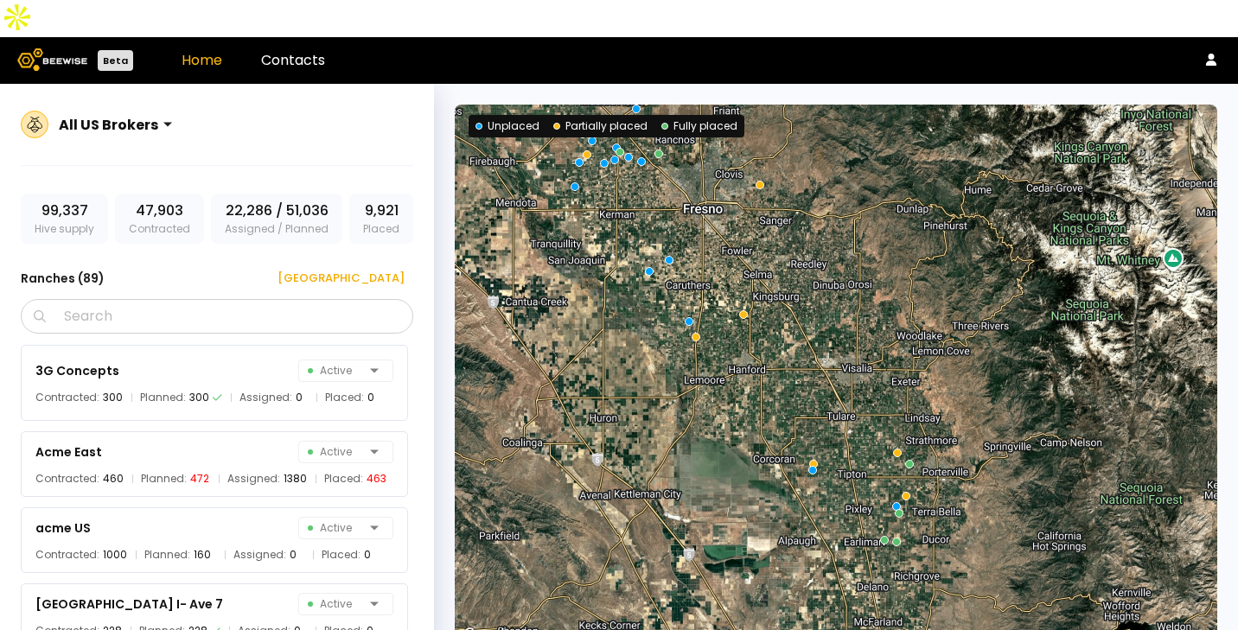
drag, startPoint x: 834, startPoint y: 439, endPoint x: 781, endPoint y: 367, distance: 89.6
click at [781, 367] on div at bounding box center [836, 376] width 763 height 542
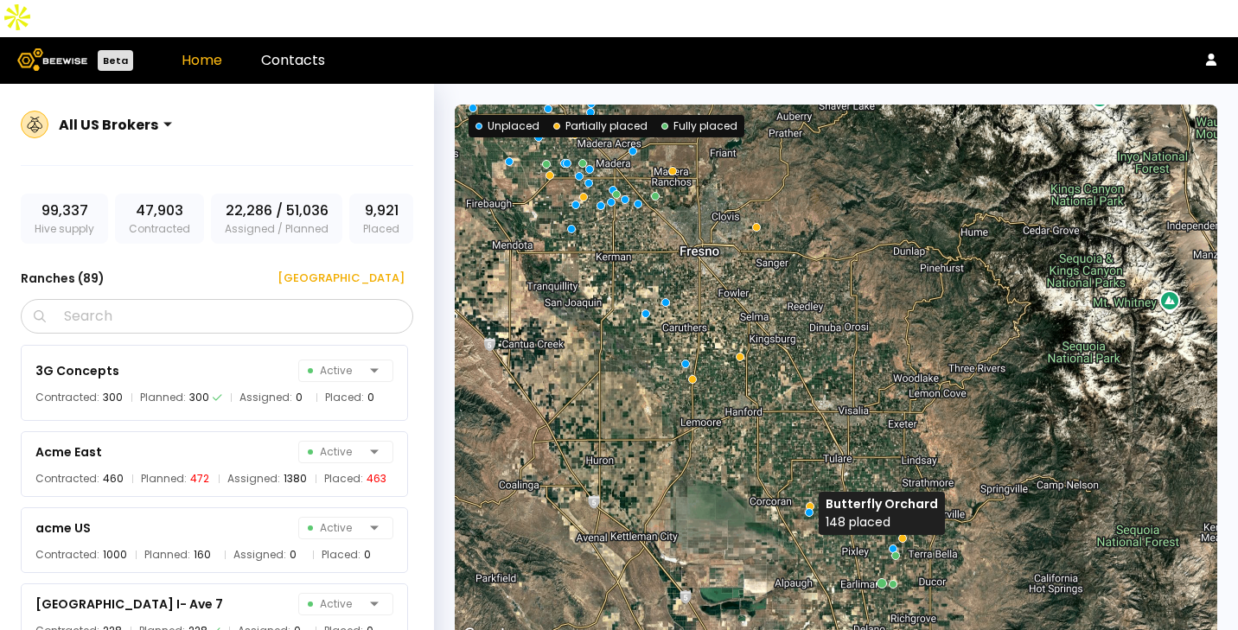
click at [877, 578] on div at bounding box center [882, 583] width 10 height 10
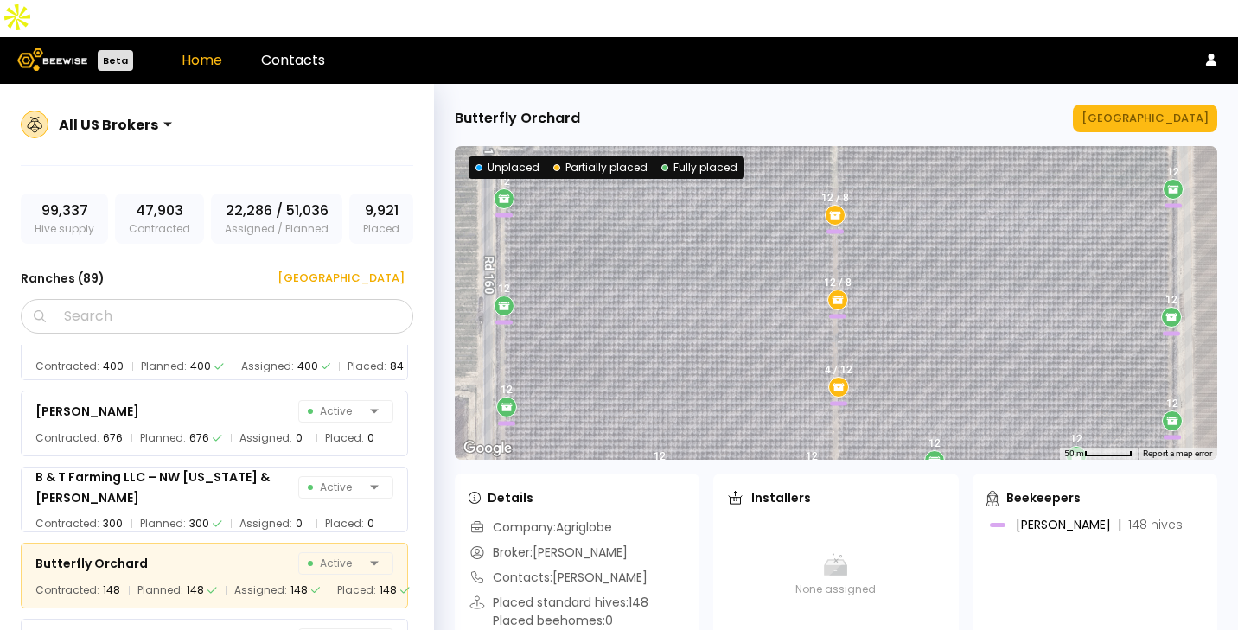
scroll to position [942, 0]
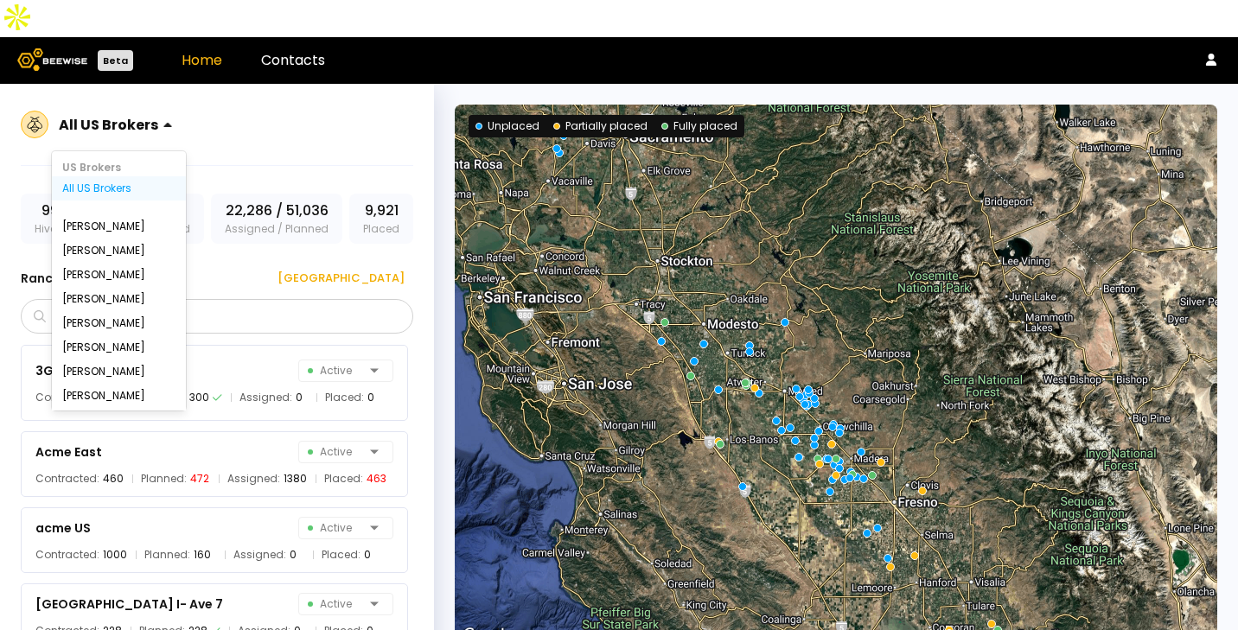
click at [179, 124] on div at bounding box center [179, 124] width 0 height 0
click at [115, 294] on div "[PERSON_NAME]" at bounding box center [118, 299] width 113 height 10
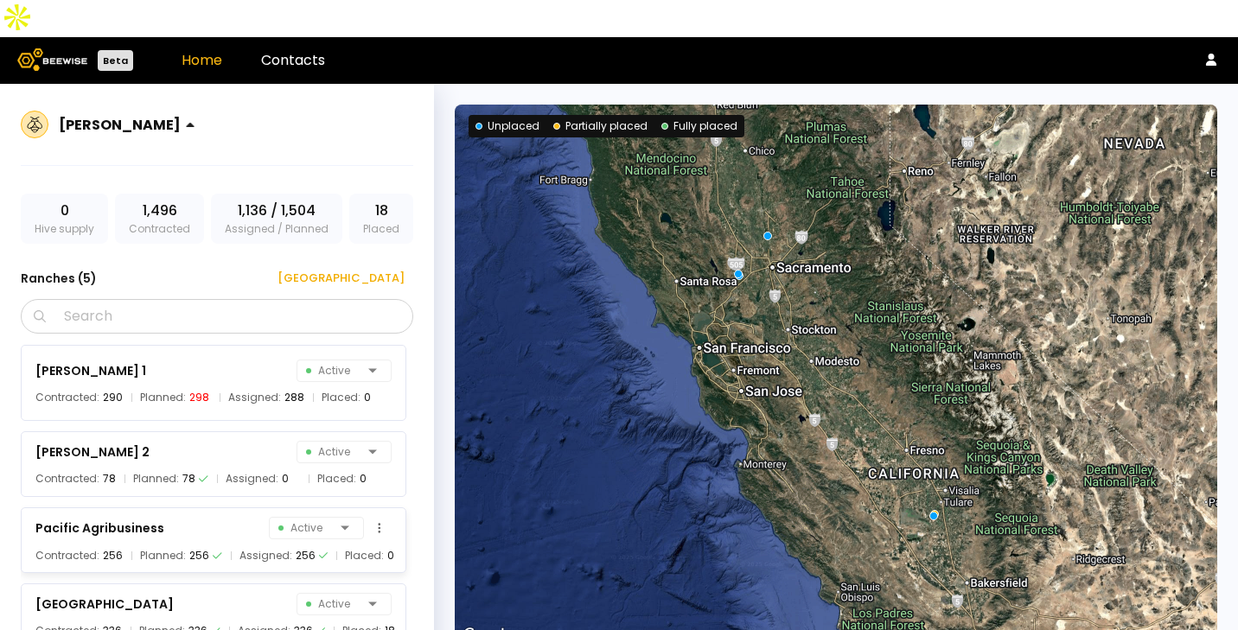
scroll to position [60, 0]
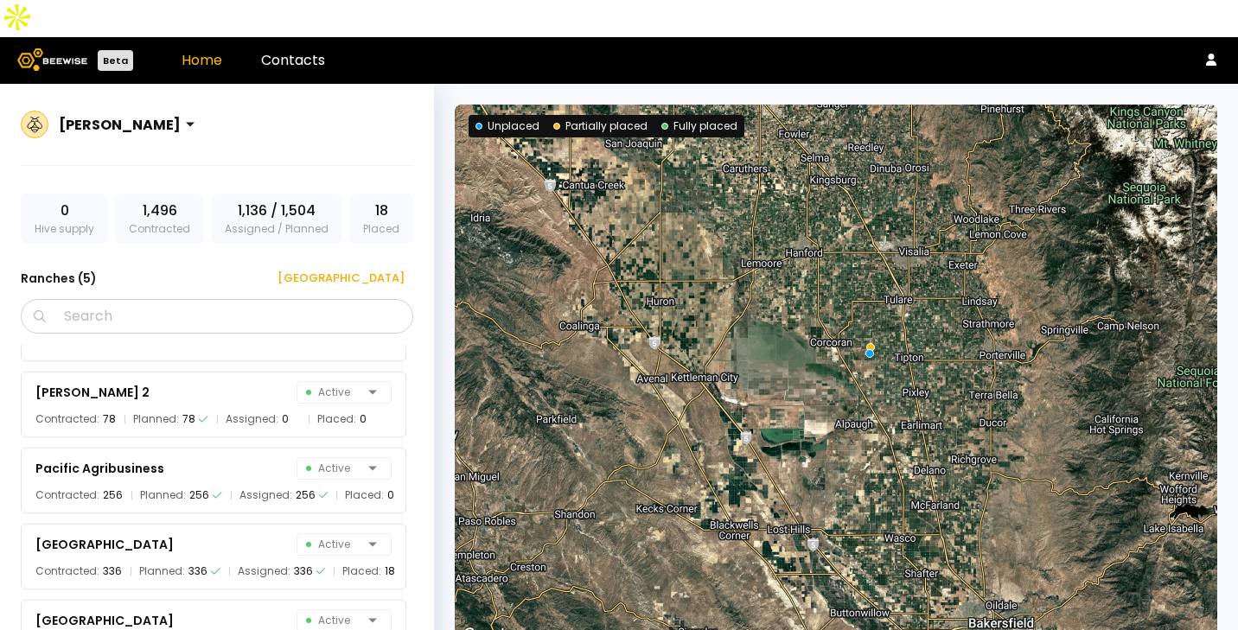
drag, startPoint x: 980, startPoint y: 496, endPoint x: 909, endPoint y: 327, distance: 183.7
click at [909, 327] on div at bounding box center [836, 376] width 763 height 542
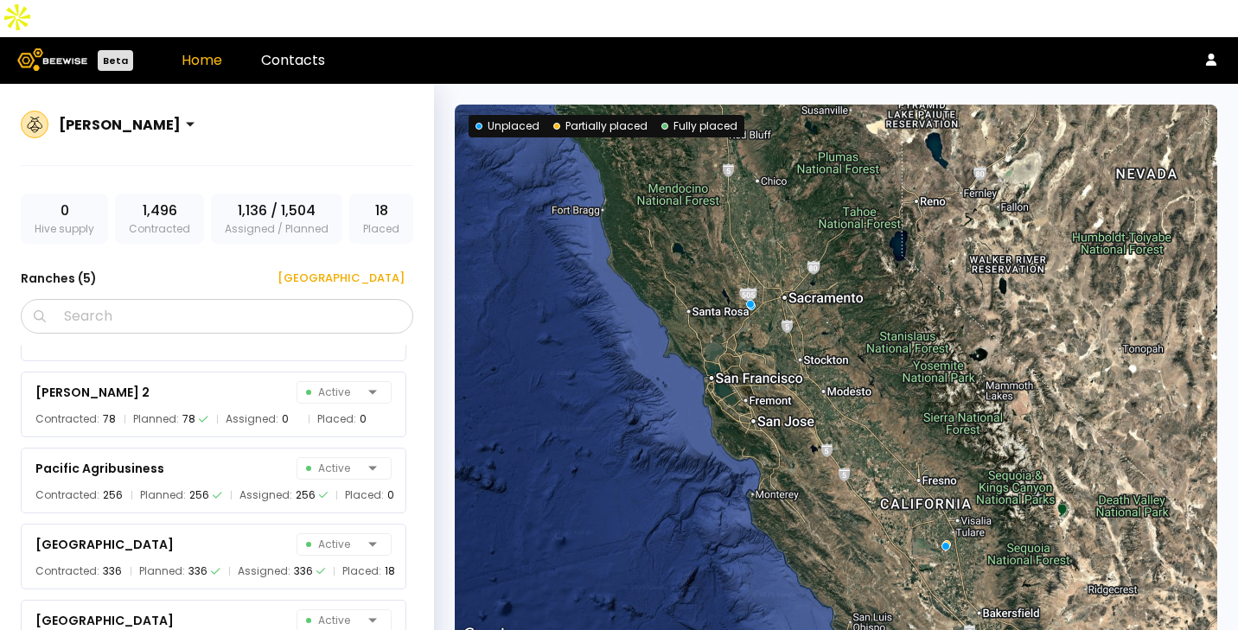
drag, startPoint x: 999, startPoint y: 314, endPoint x: 1047, endPoint y: 507, distance: 198.8
click at [1046, 507] on div at bounding box center [836, 376] width 763 height 542
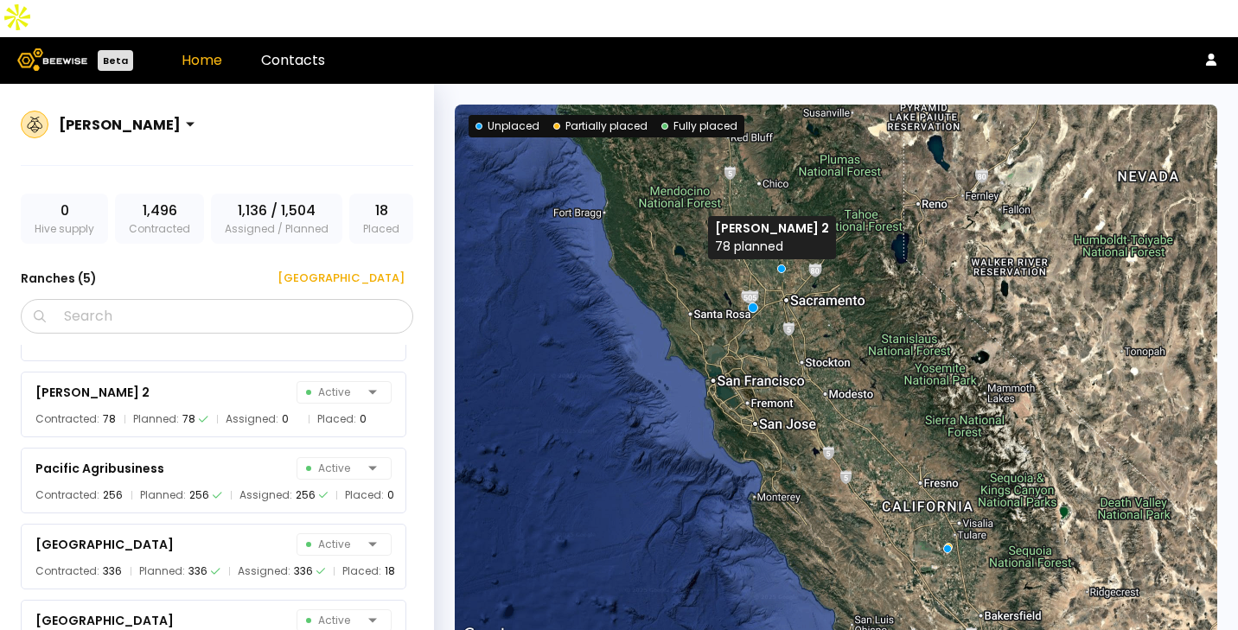
click at [748, 302] on div at bounding box center [753, 307] width 10 height 10
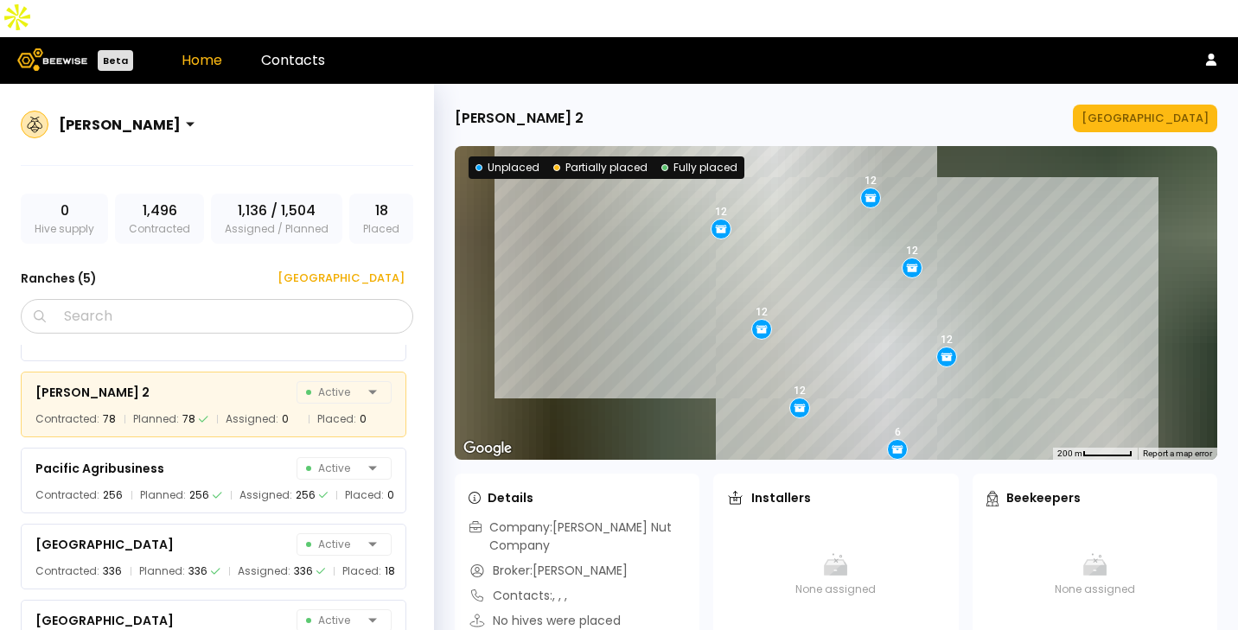
scroll to position [0, 0]
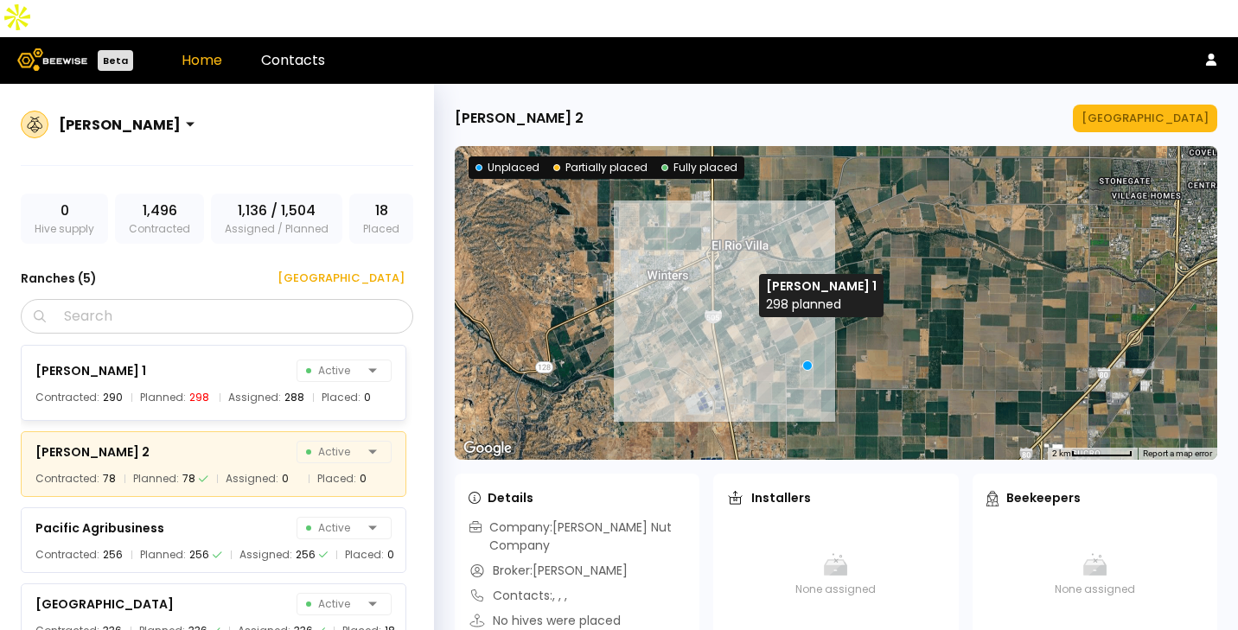
click at [805, 360] on div at bounding box center [807, 365] width 10 height 10
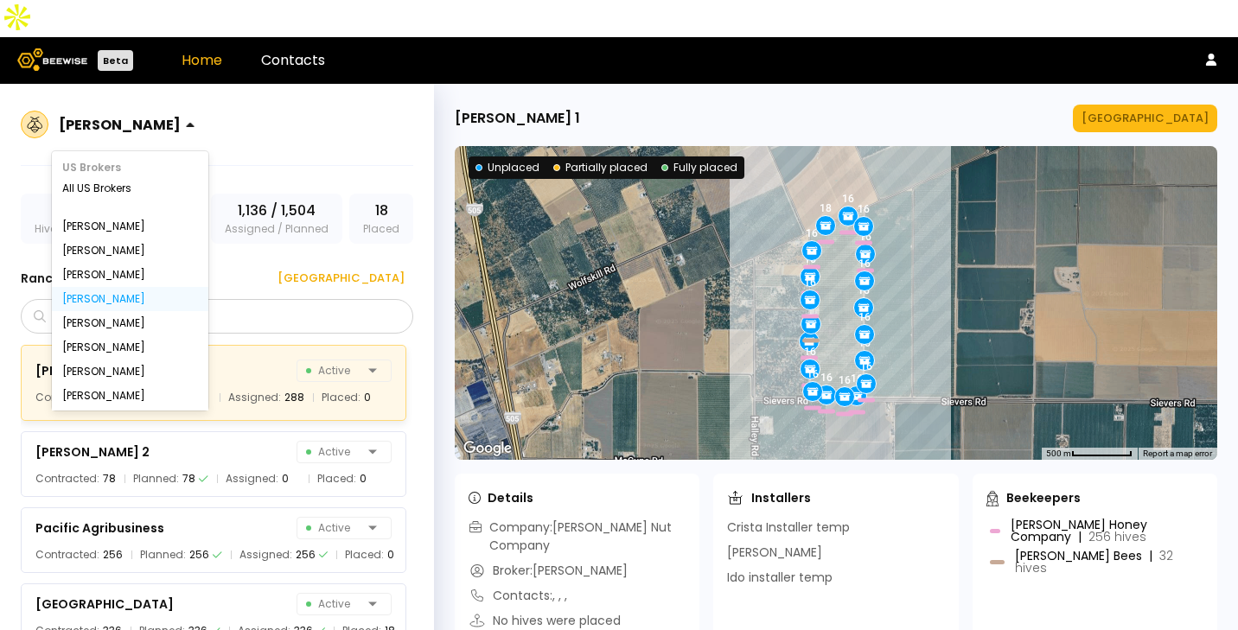
click at [150, 117] on div at bounding box center [120, 125] width 122 height 16
click at [127, 342] on div "[PERSON_NAME]" at bounding box center [130, 347] width 136 height 10
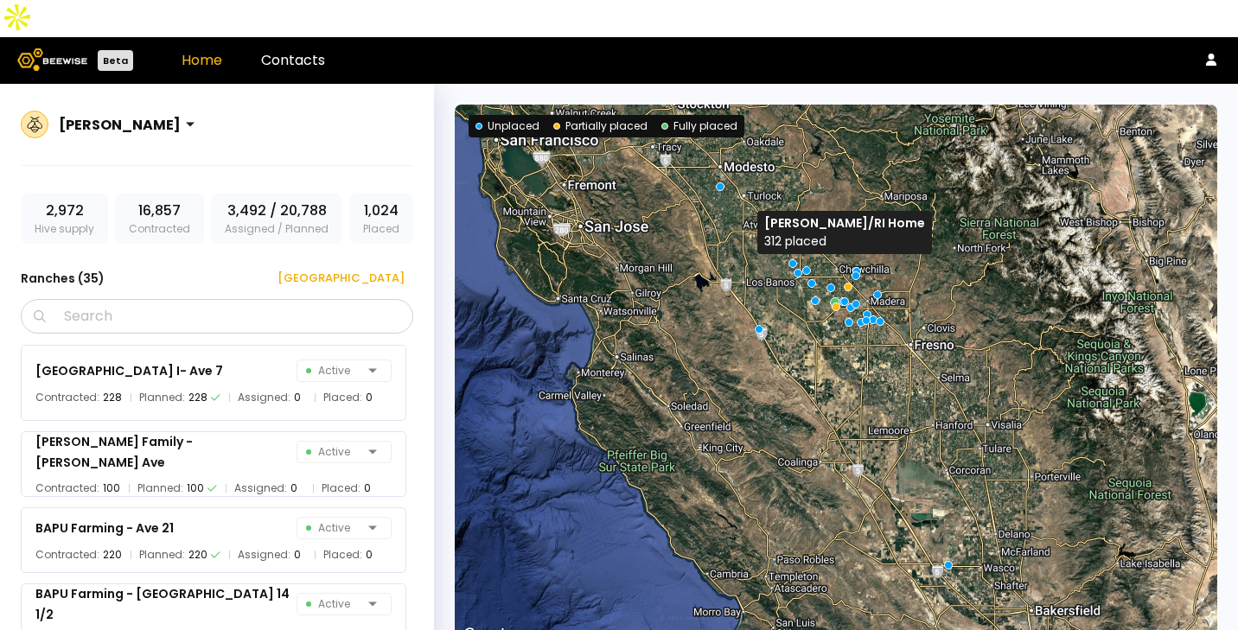
click at [833, 297] on div at bounding box center [835, 302] width 10 height 10
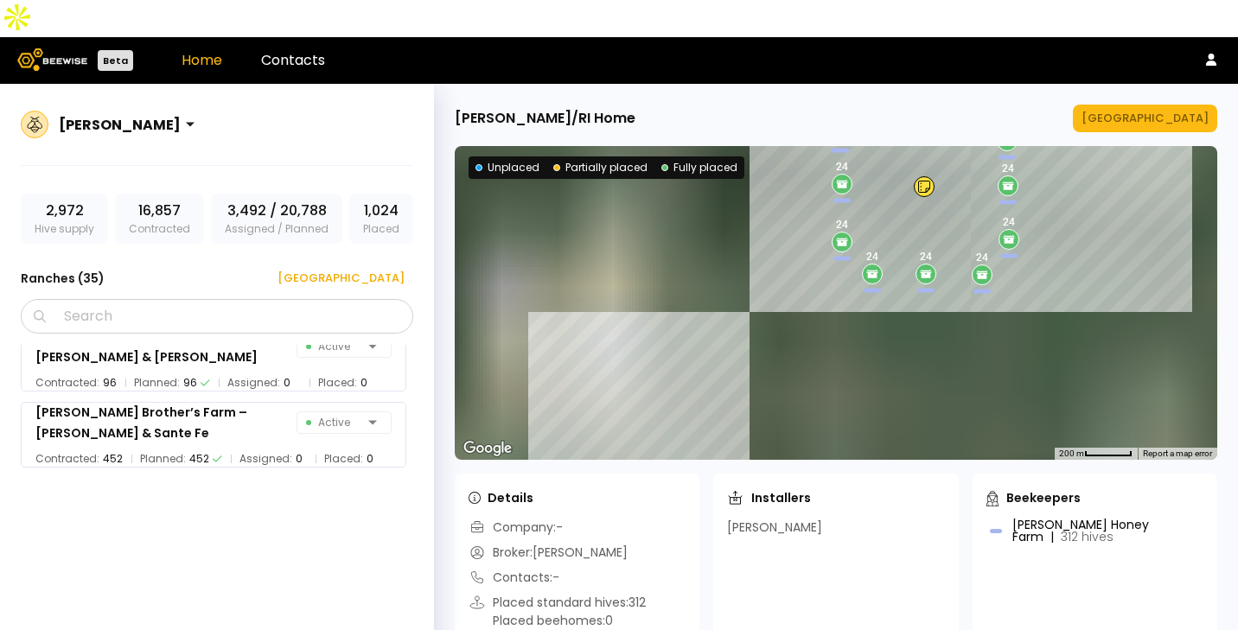
scroll to position [1779, 0]
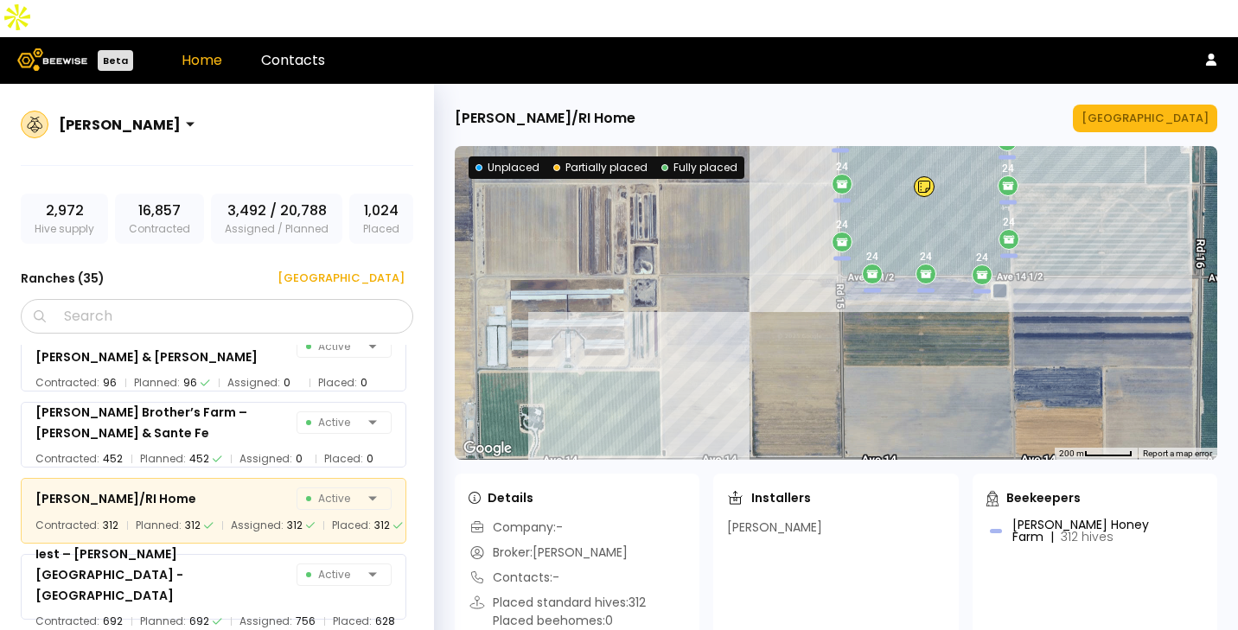
click at [102, 117] on div at bounding box center [120, 125] width 122 height 16
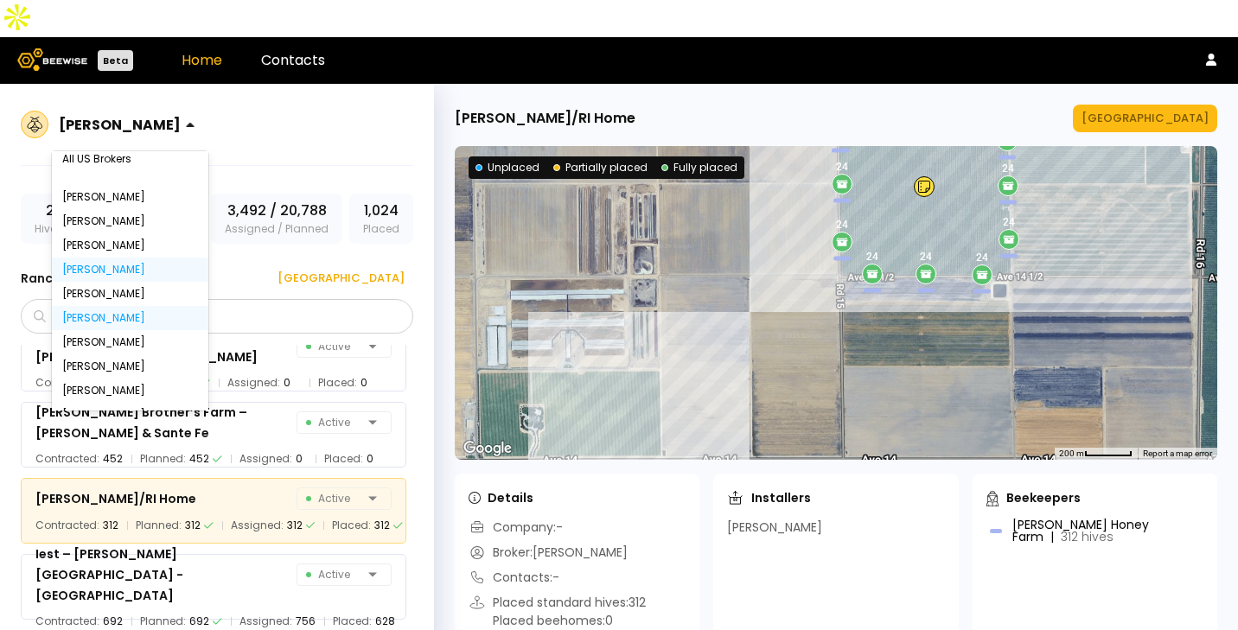
scroll to position [31, 0]
click at [102, 263] on div "[PERSON_NAME]" at bounding box center [130, 268] width 136 height 10
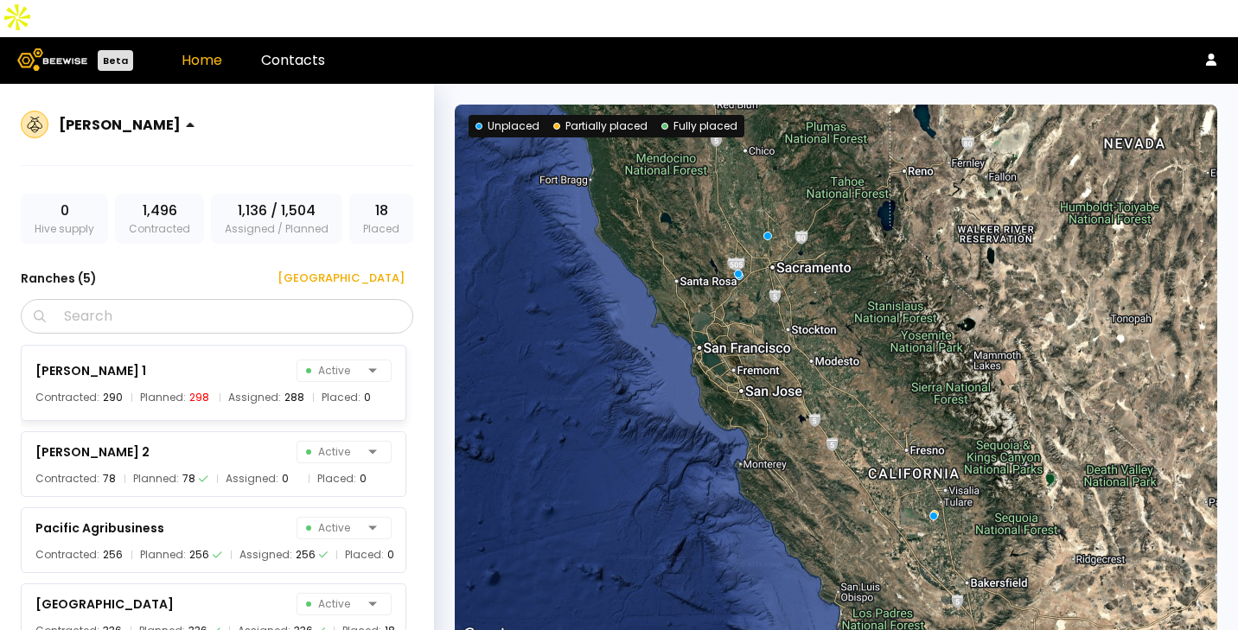
click at [201, 124] on div at bounding box center [201, 124] width 0 height 0
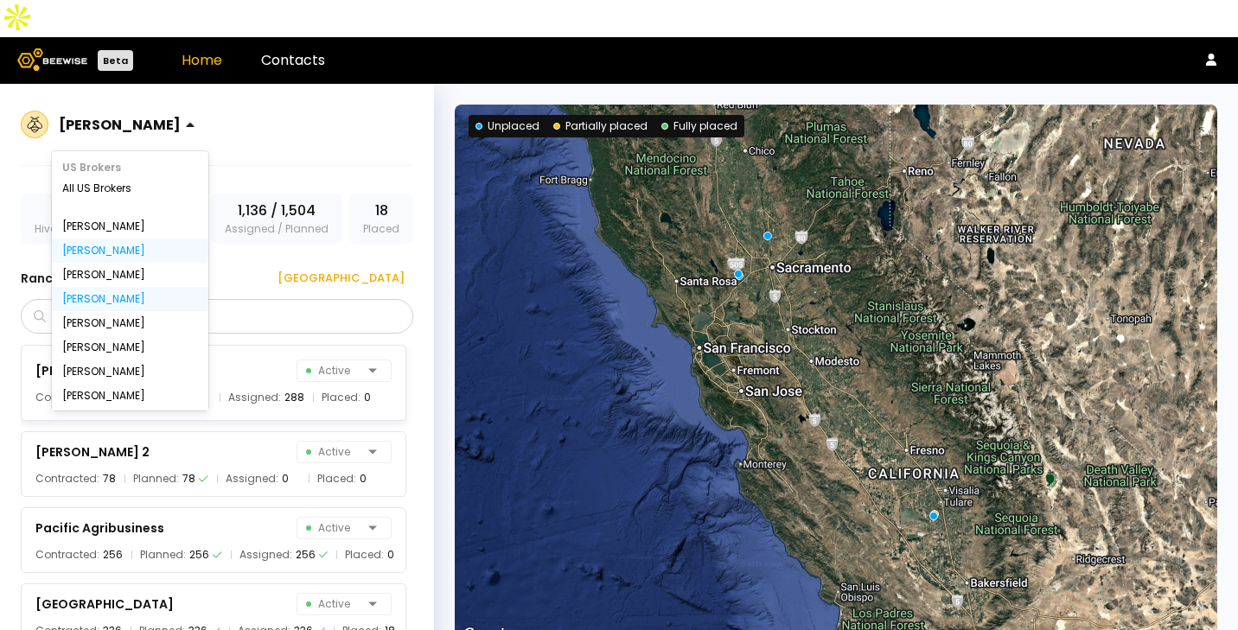
click at [148, 246] on div "[PERSON_NAME]" at bounding box center [130, 251] width 136 height 10
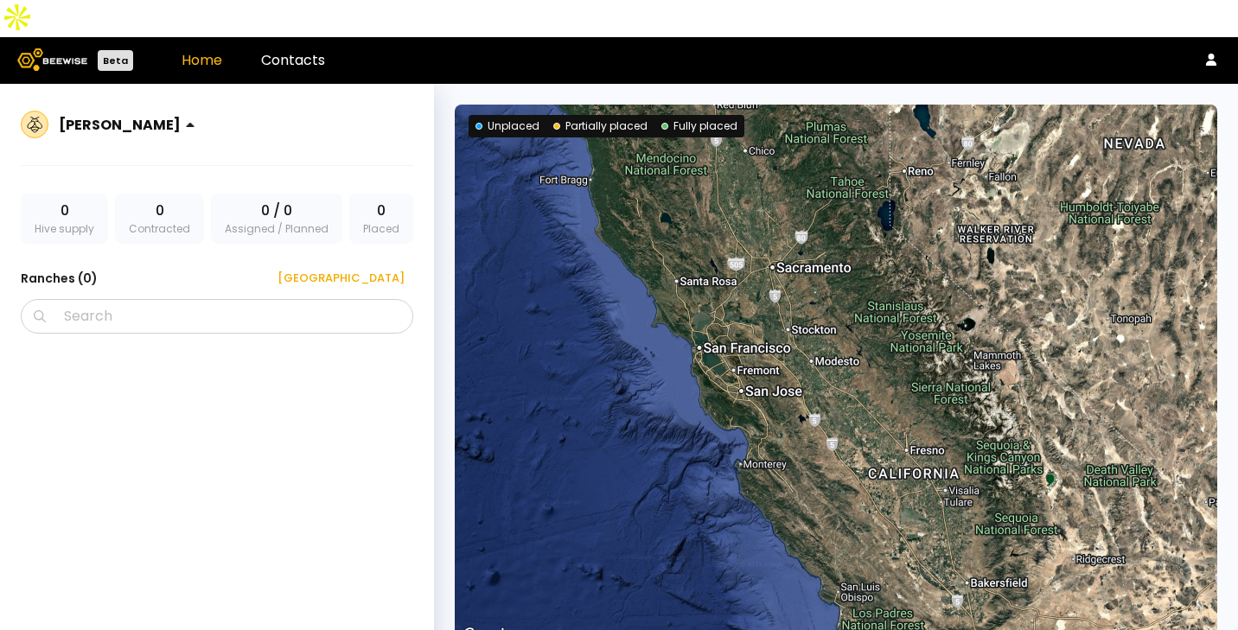
click at [137, 117] on div at bounding box center [120, 125] width 122 height 16
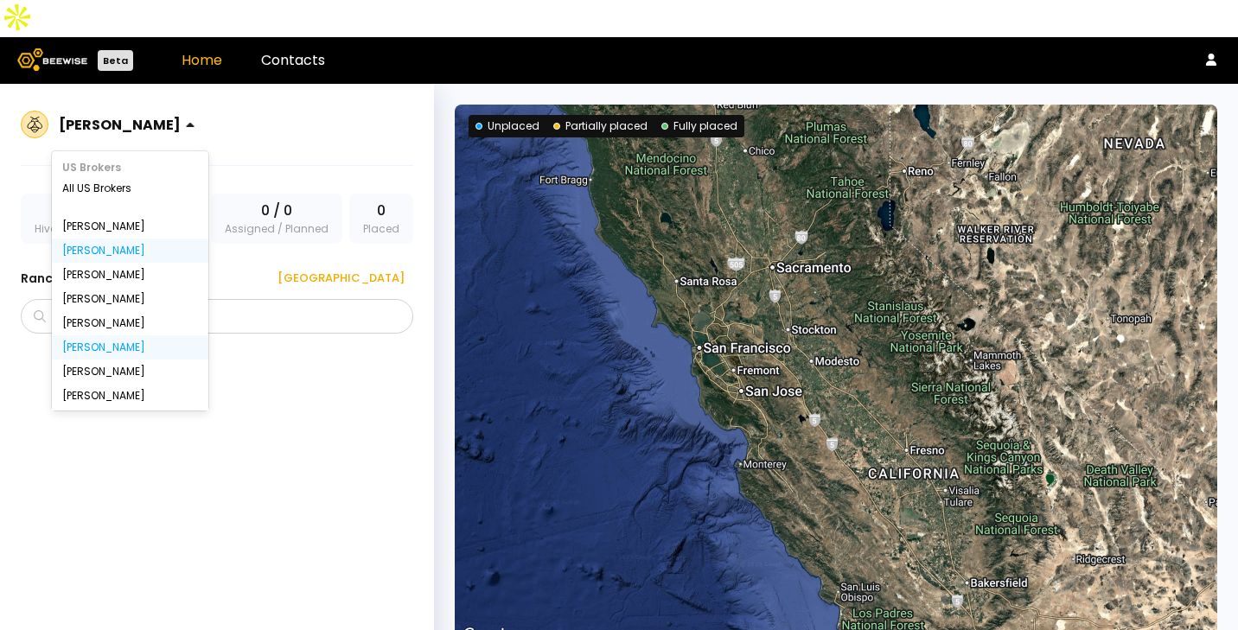
click at [118, 342] on div "[PERSON_NAME]" at bounding box center [130, 347] width 136 height 10
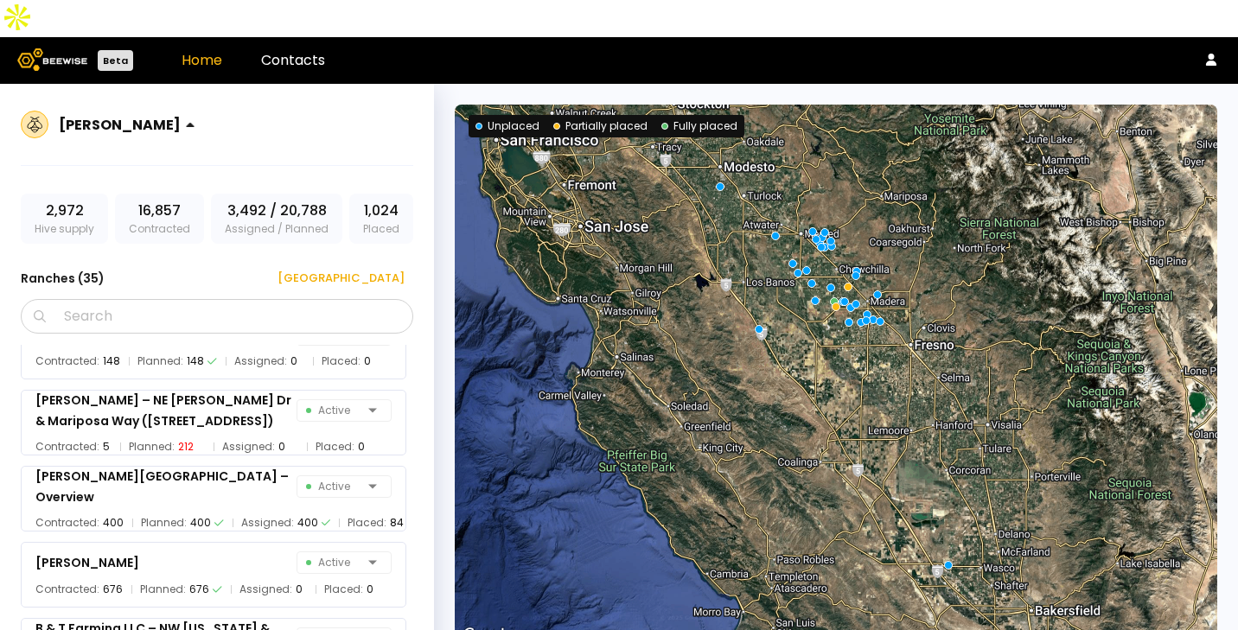
scroll to position [429, 0]
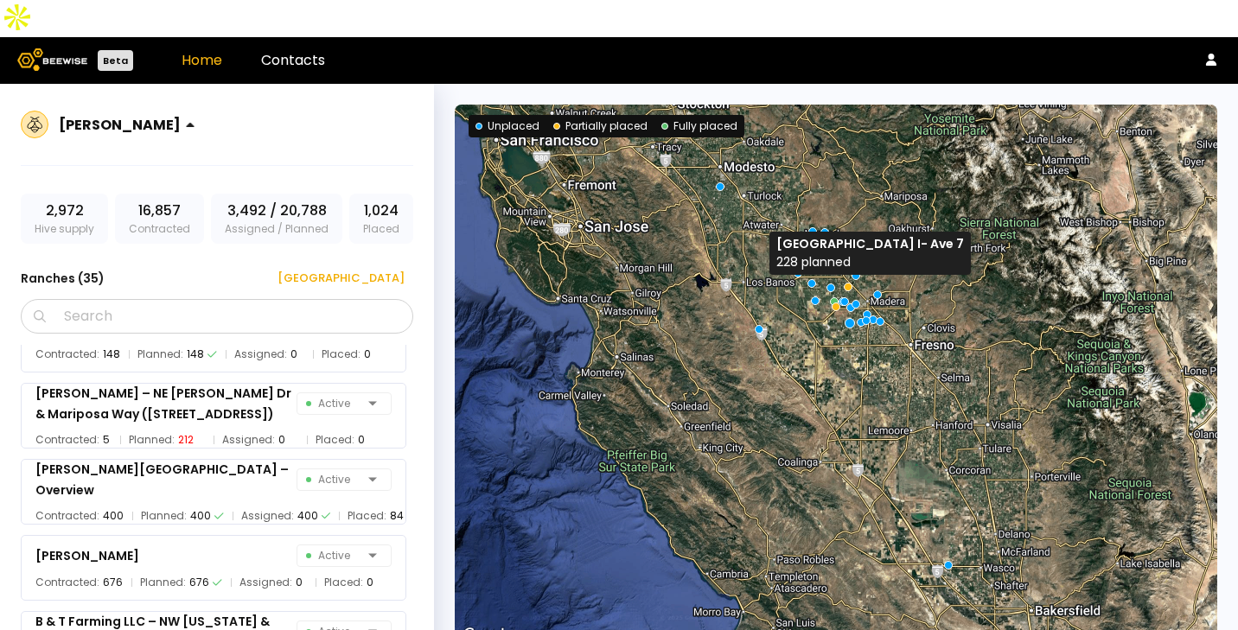
click at [845, 317] on div at bounding box center [850, 322] width 10 height 10
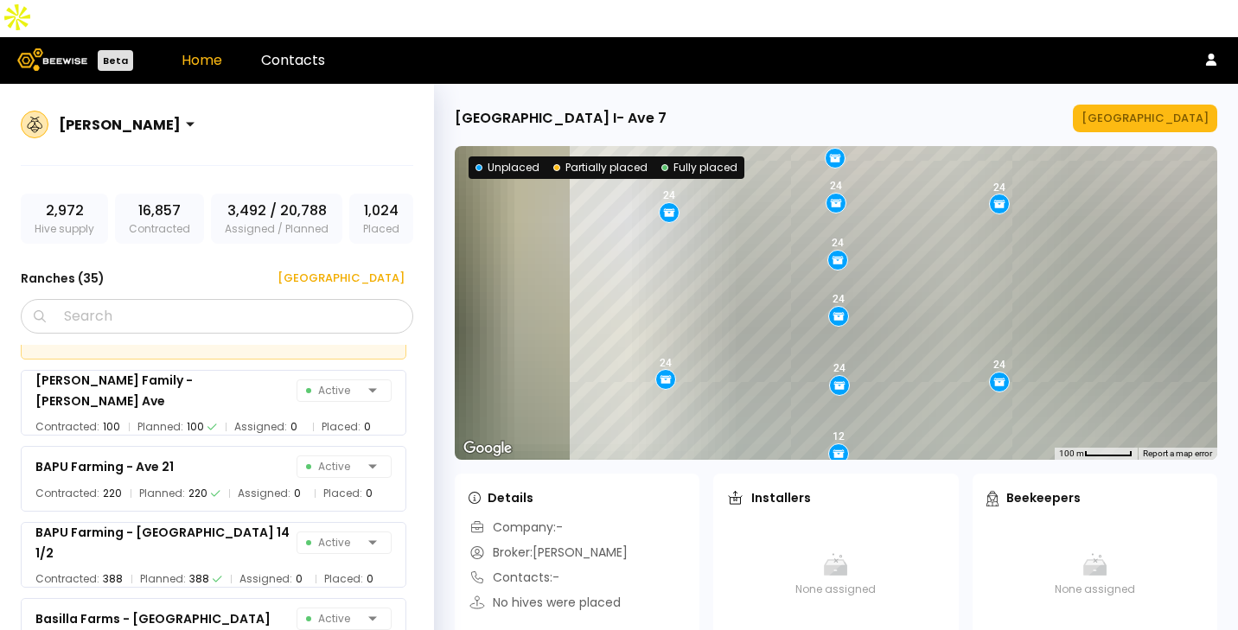
scroll to position [0, 0]
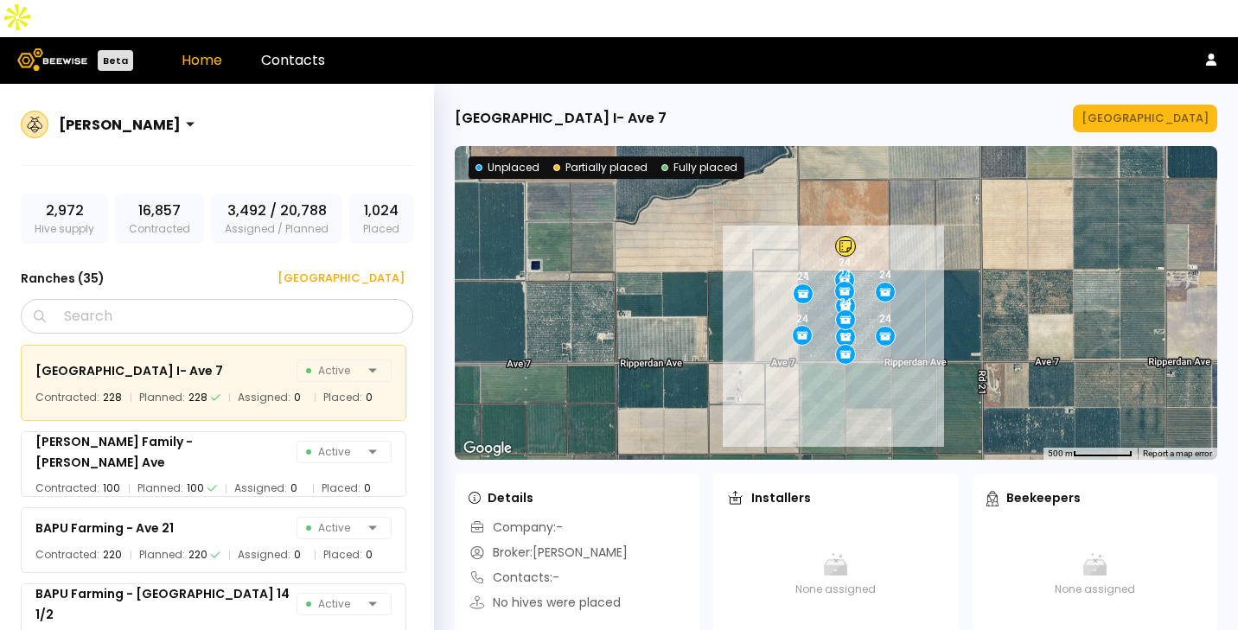
click at [128, 117] on div at bounding box center [120, 125] width 122 height 16
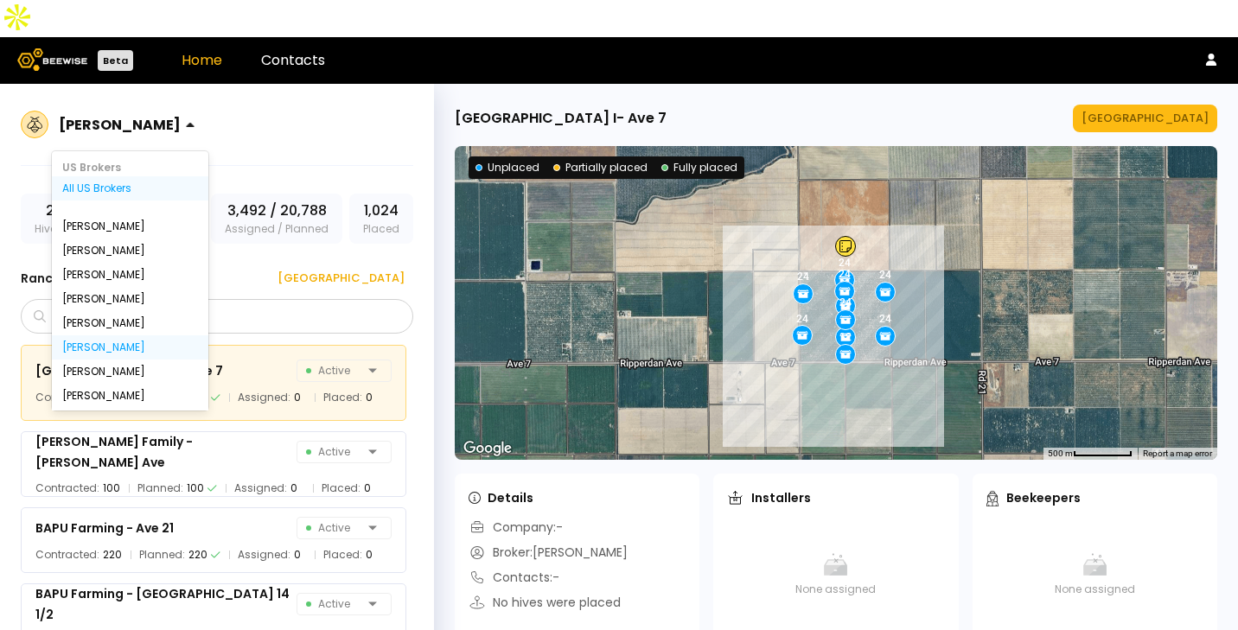
click at [123, 183] on div "All US Brokers" at bounding box center [130, 188] width 136 height 10
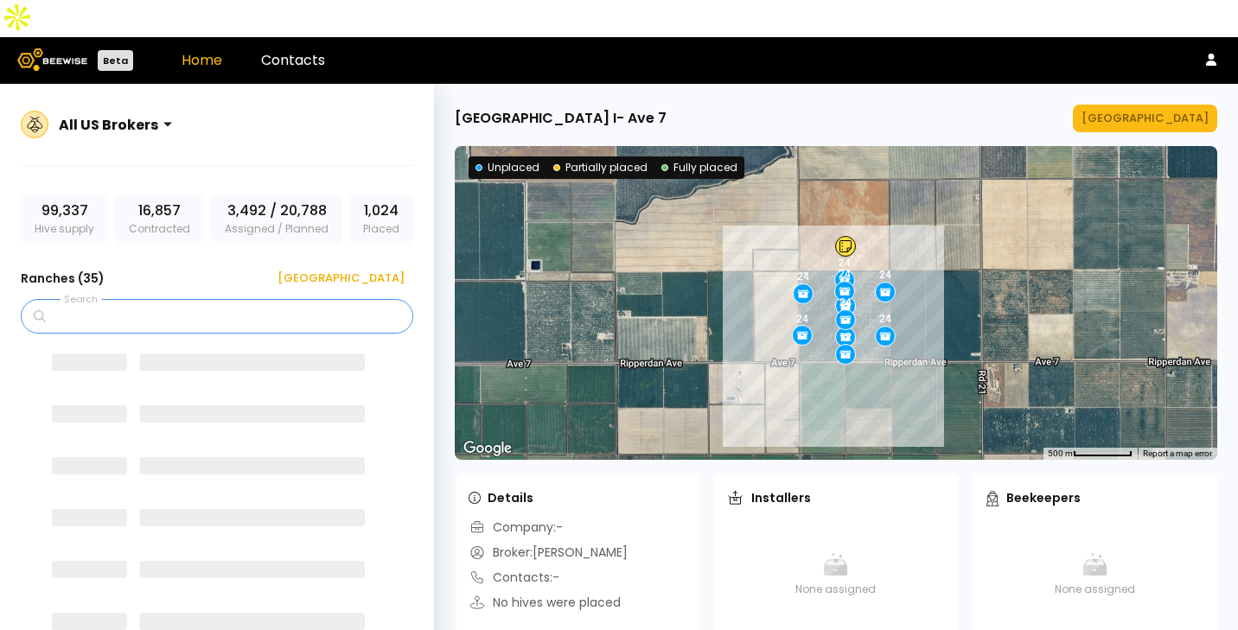
click at [148, 300] on input "Search" at bounding box center [223, 316] width 348 height 33
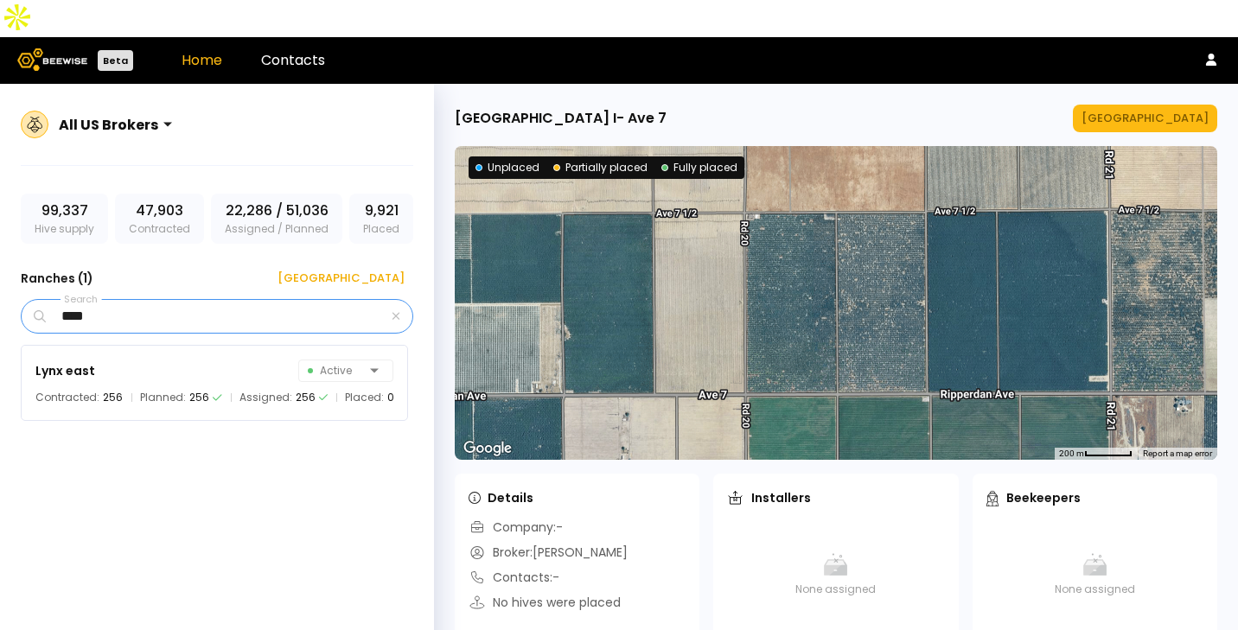
type input "****"
click at [80, 361] on div "Lynx east" at bounding box center [65, 371] width 60 height 21
